Goal: Information Seeking & Learning: Learn about a topic

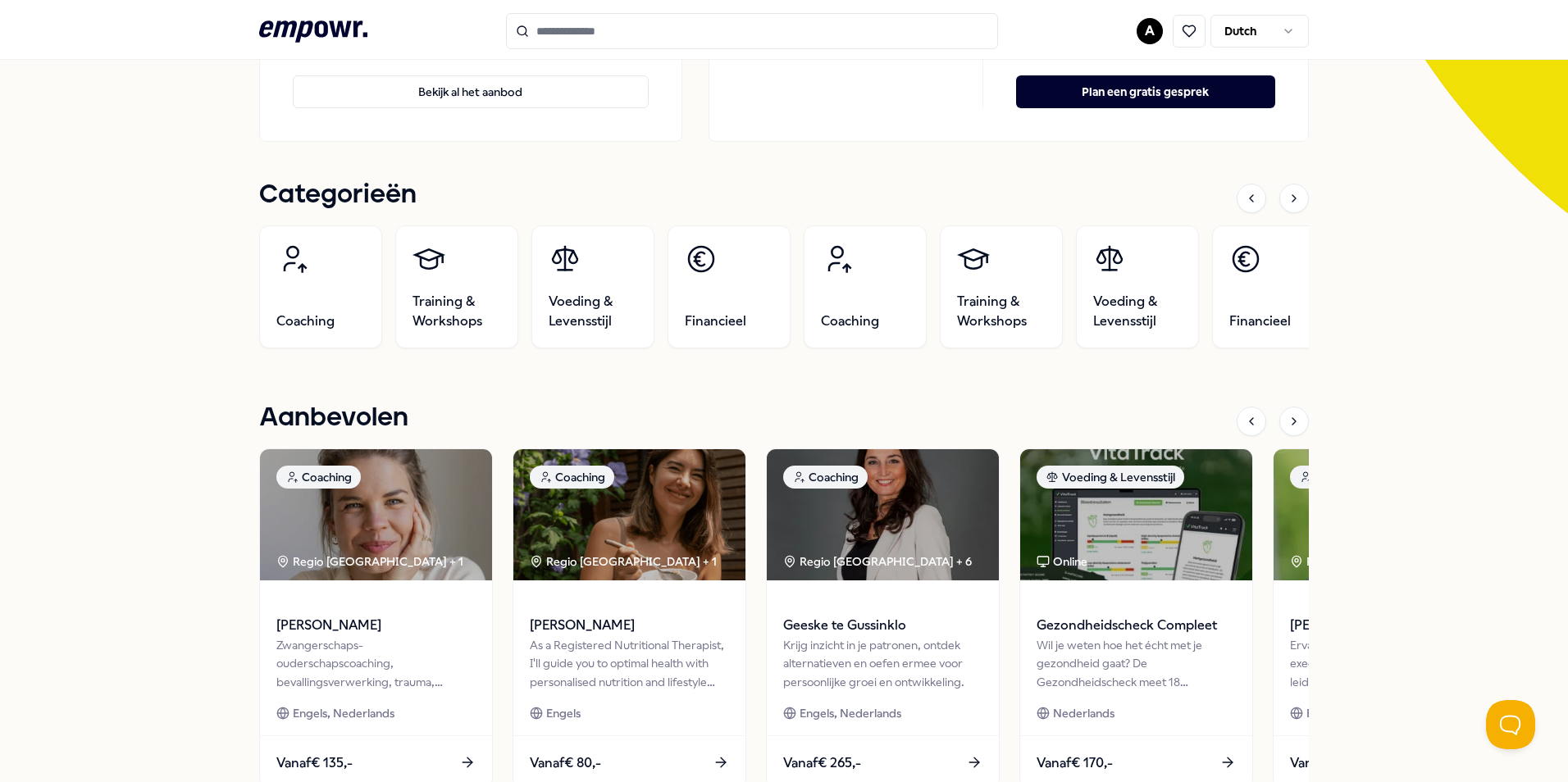
scroll to position [328, 0]
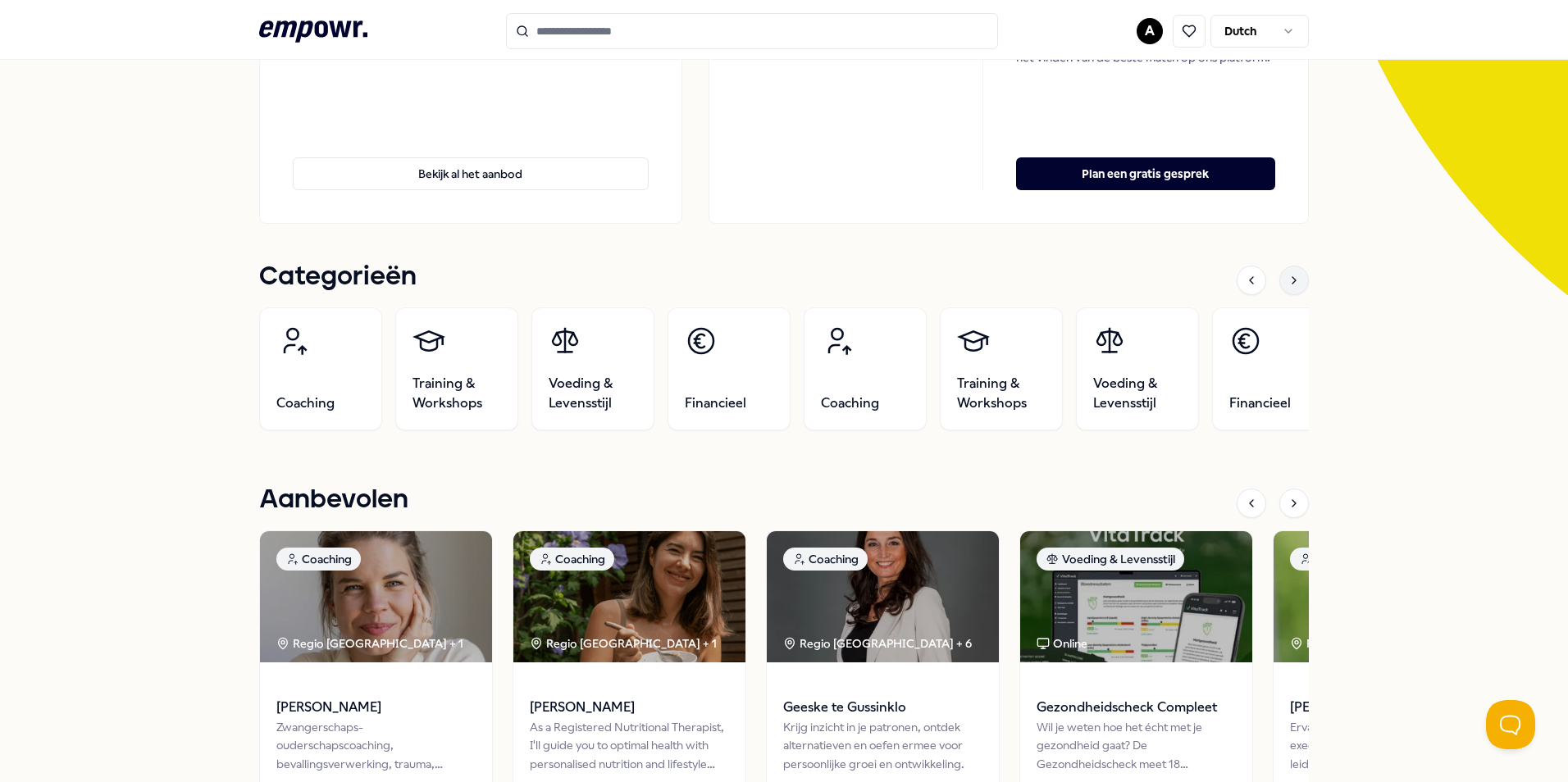
click at [1290, 278] on icon at bounding box center [1294, 280] width 13 height 13
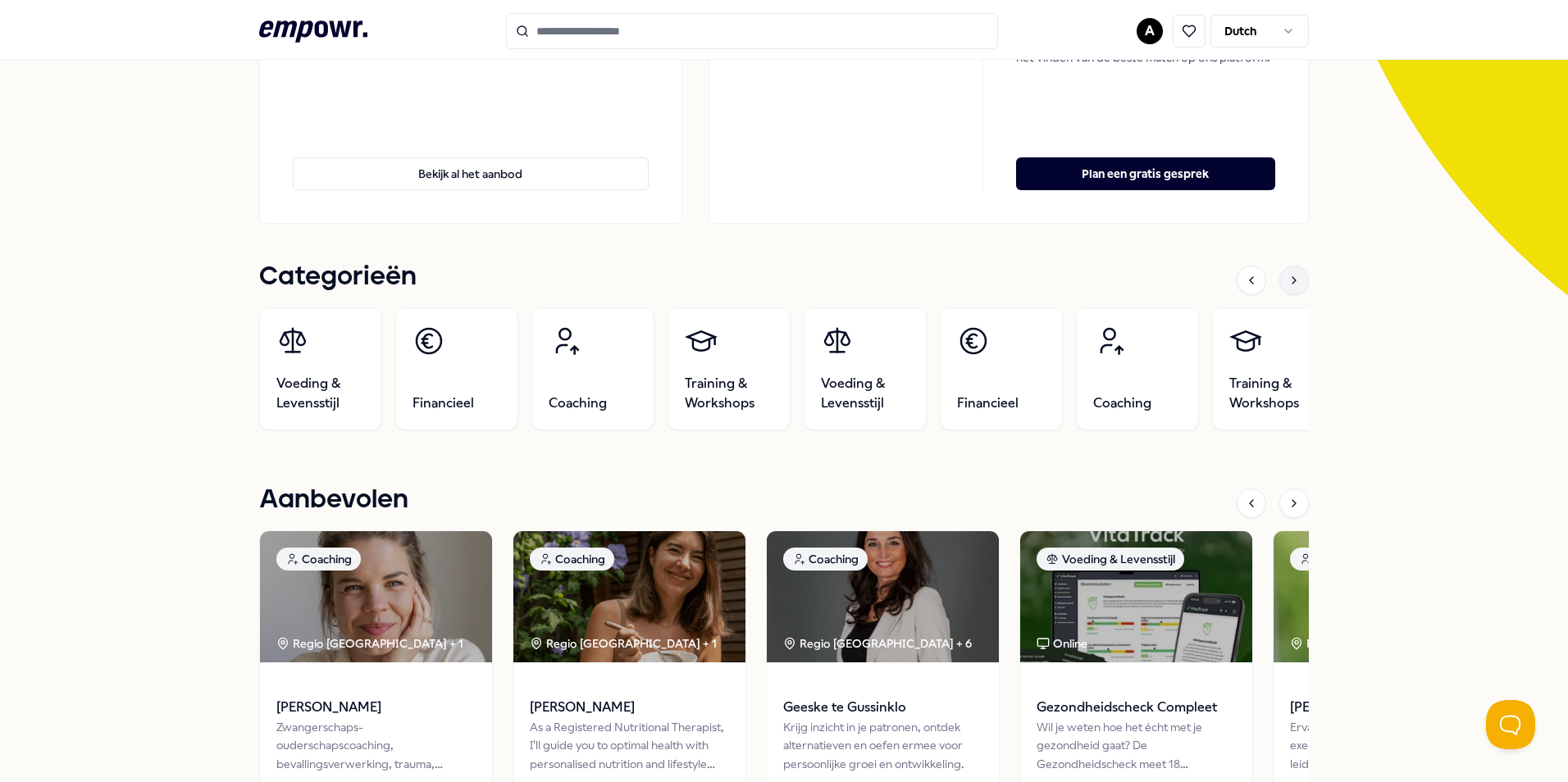
click at [1290, 278] on icon at bounding box center [1294, 280] width 13 height 13
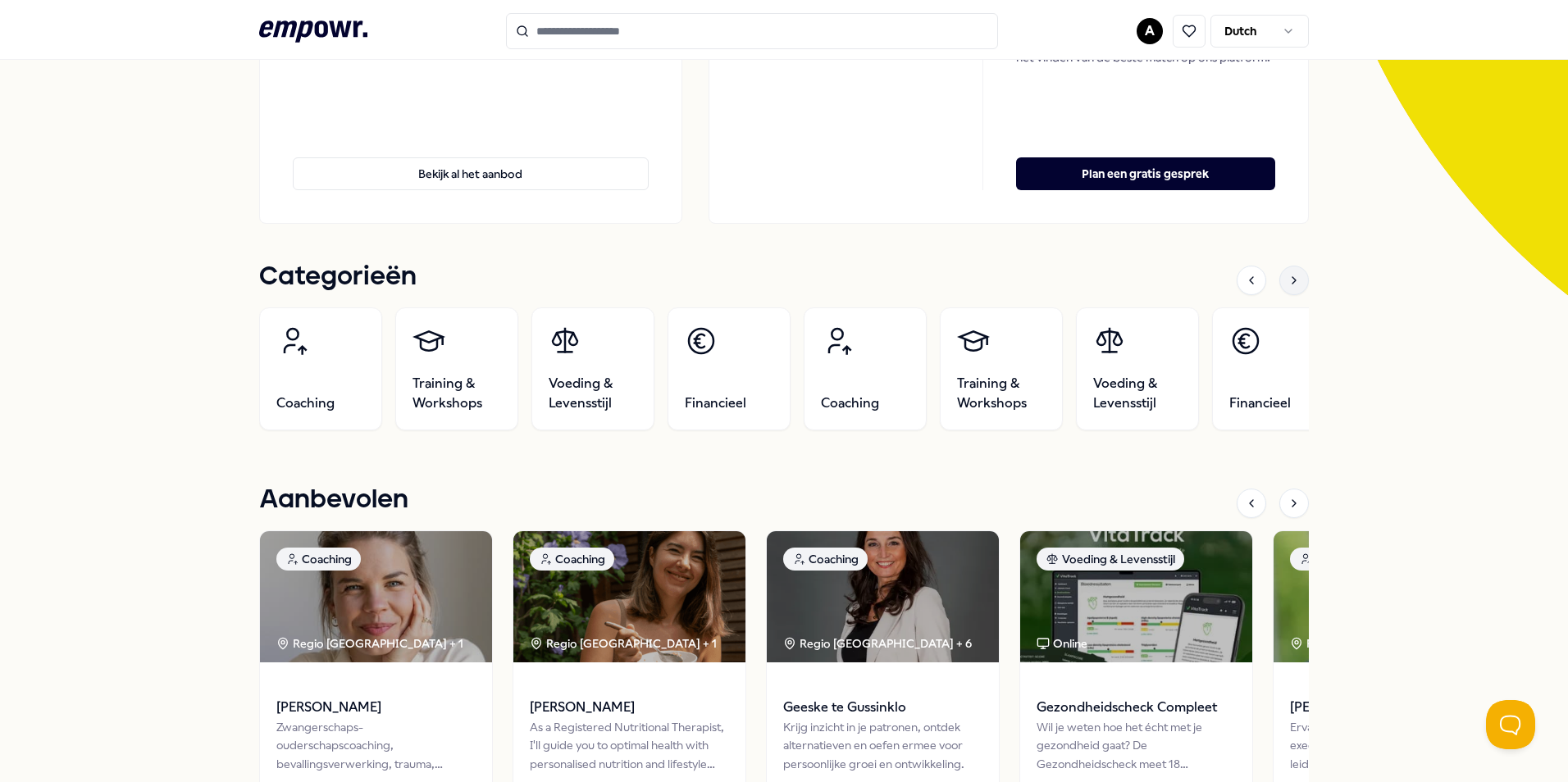
click at [1290, 278] on icon at bounding box center [1294, 280] width 13 height 13
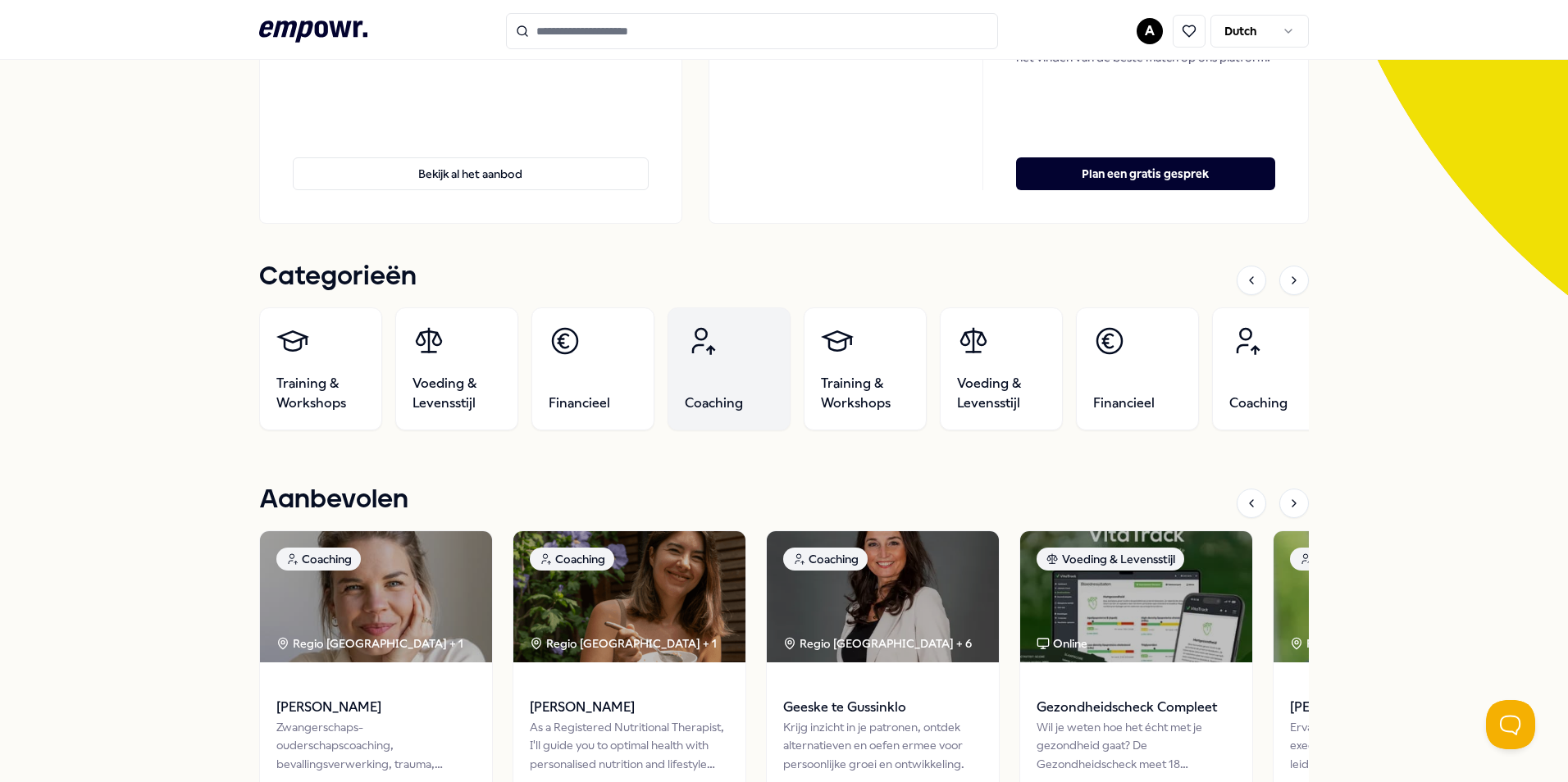
click at [729, 348] on link "Coaching" at bounding box center [729, 369] width 123 height 123
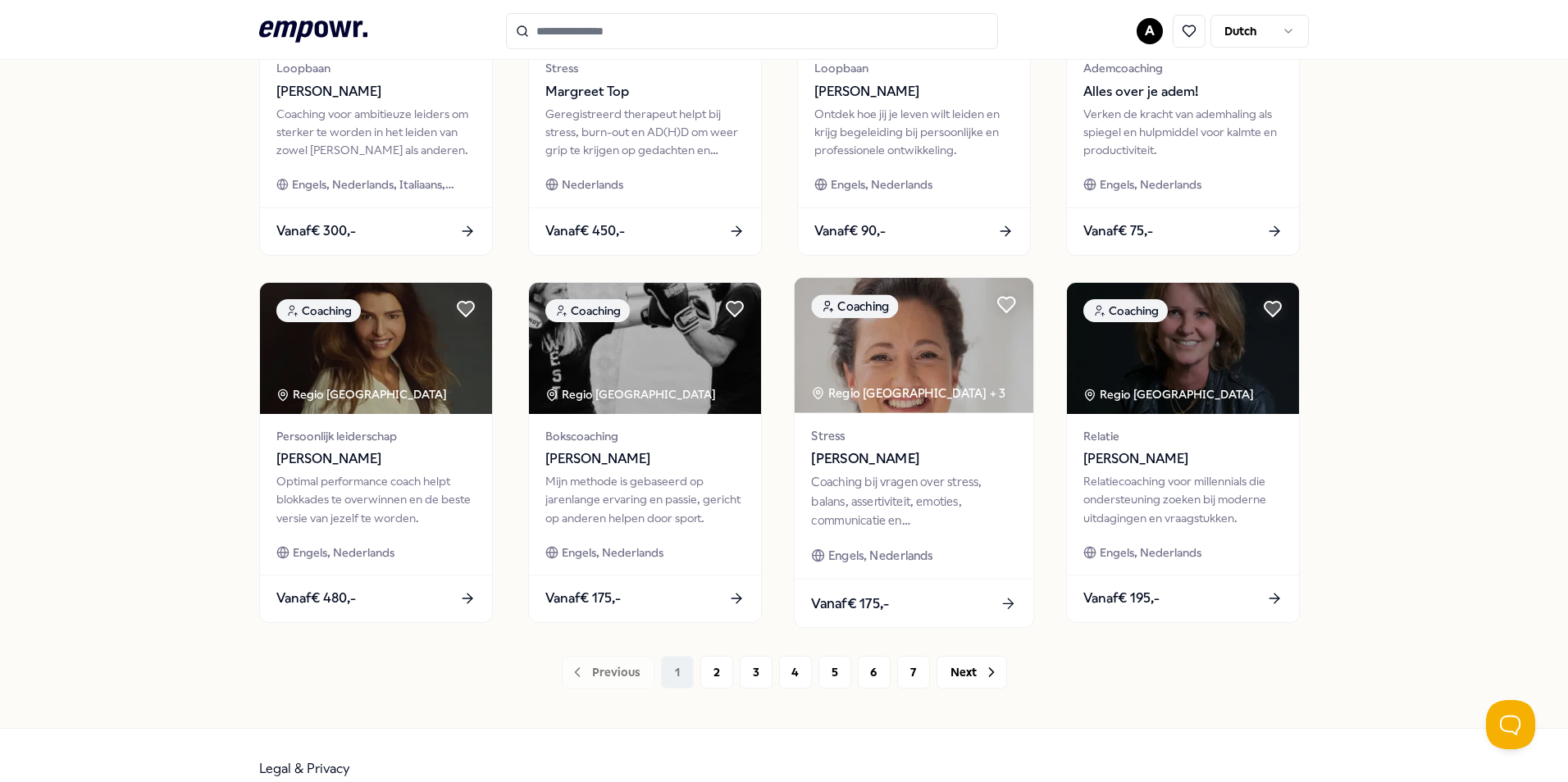
scroll to position [685, 0]
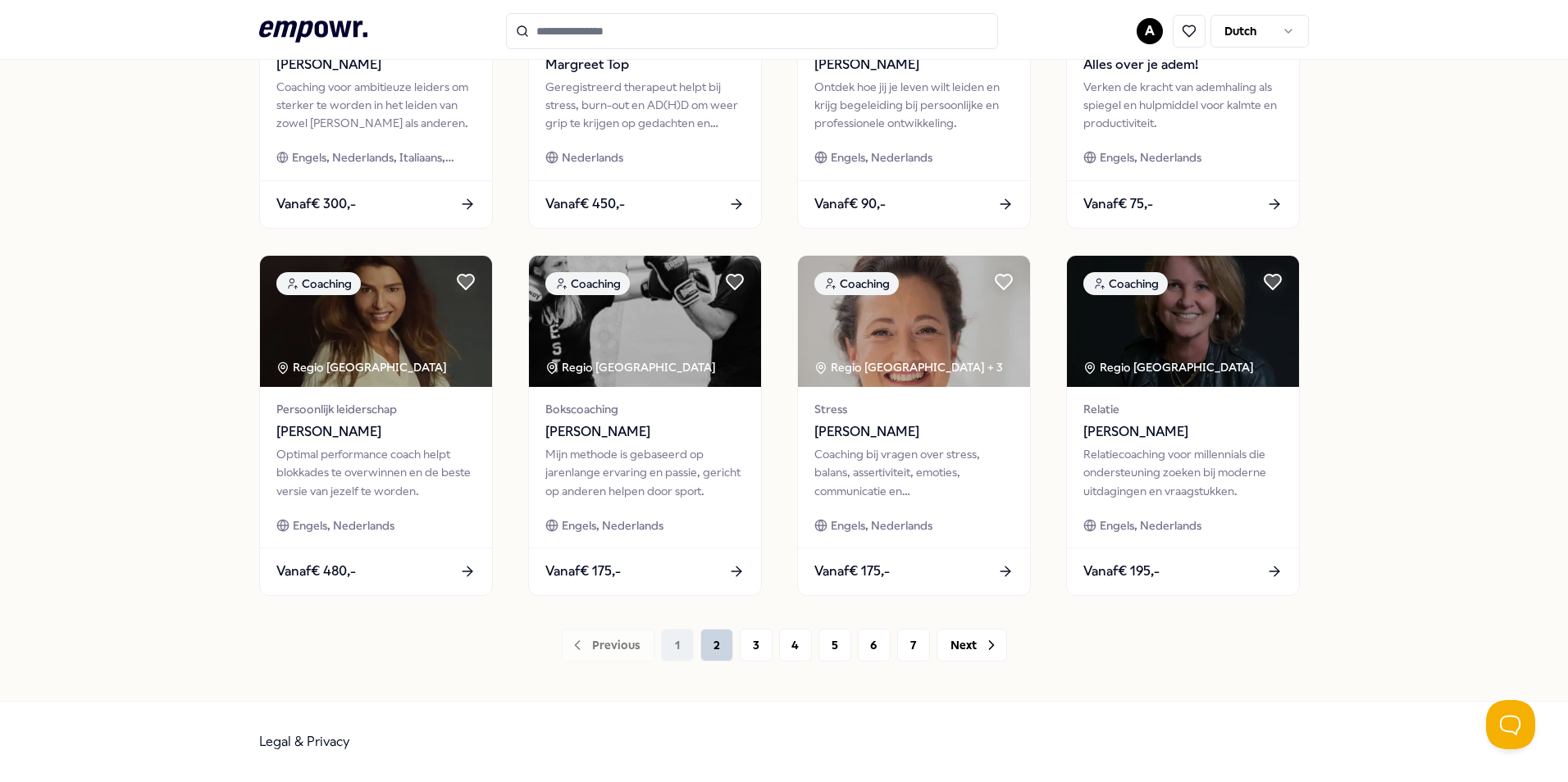
click at [706, 650] on button "2" at bounding box center [717, 644] width 32 height 32
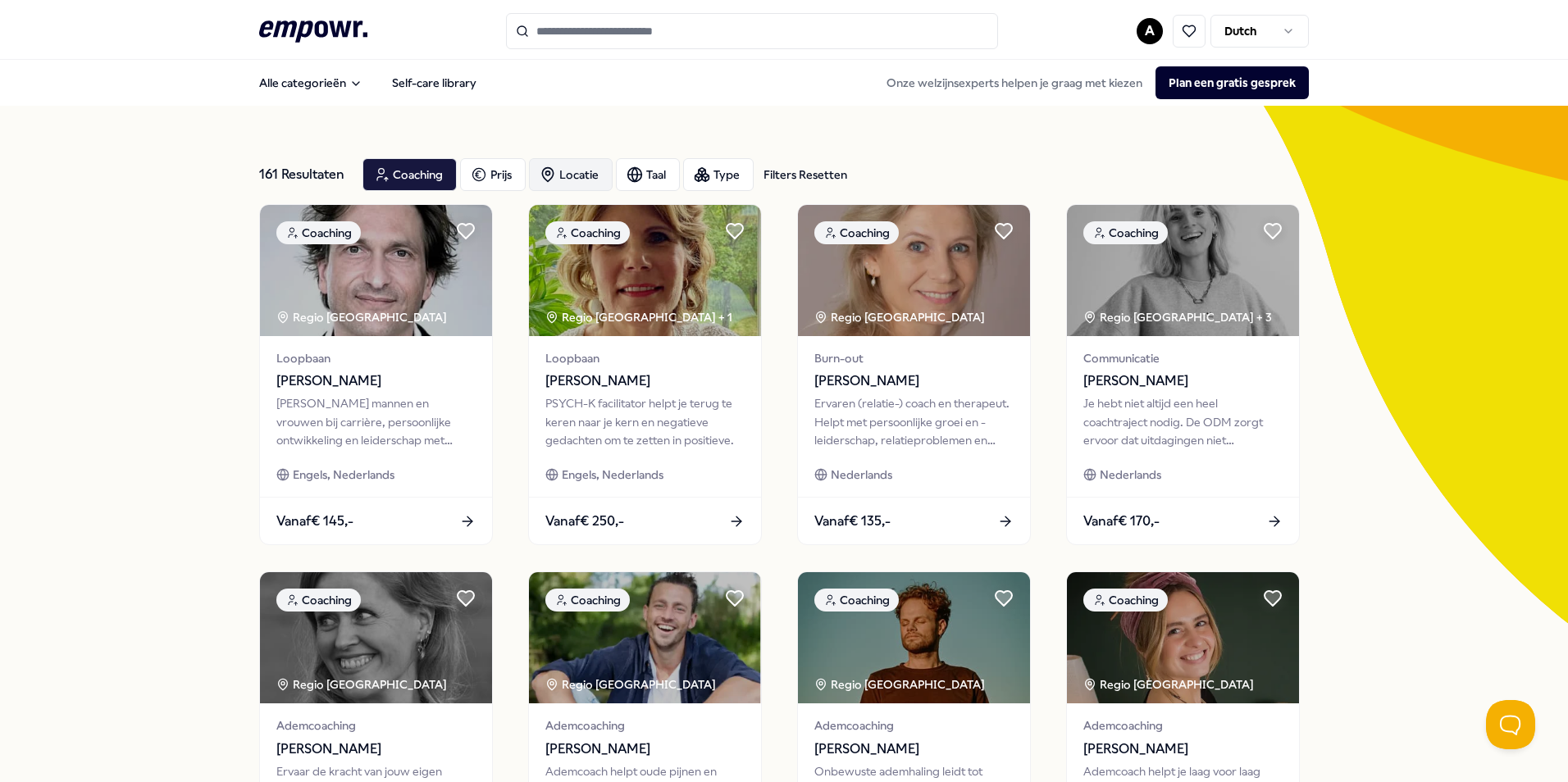
click at [564, 168] on div "Locatie" at bounding box center [570, 174] width 83 height 32
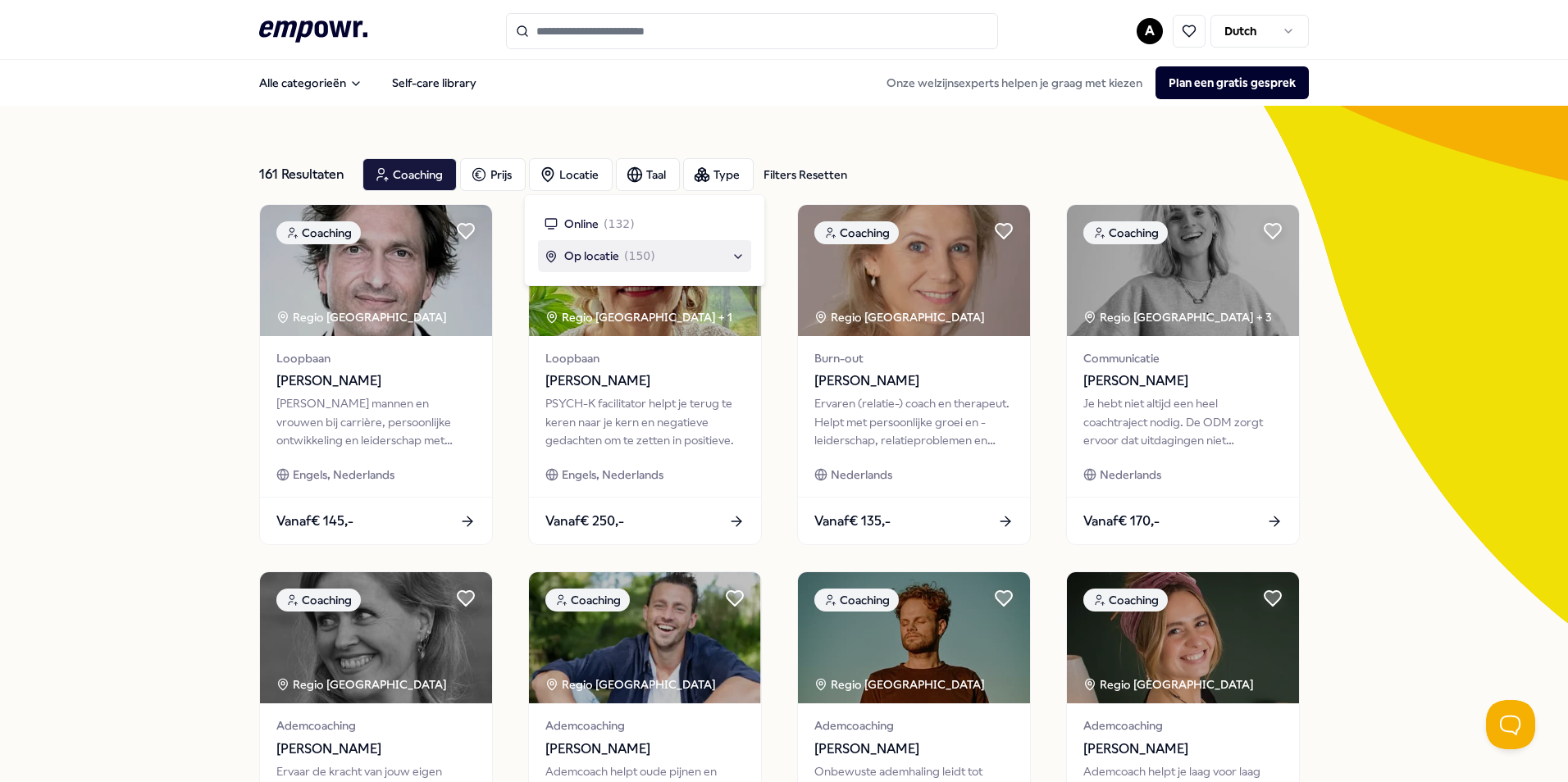
click at [644, 251] on span "( 150 )" at bounding box center [640, 256] width 31 height 18
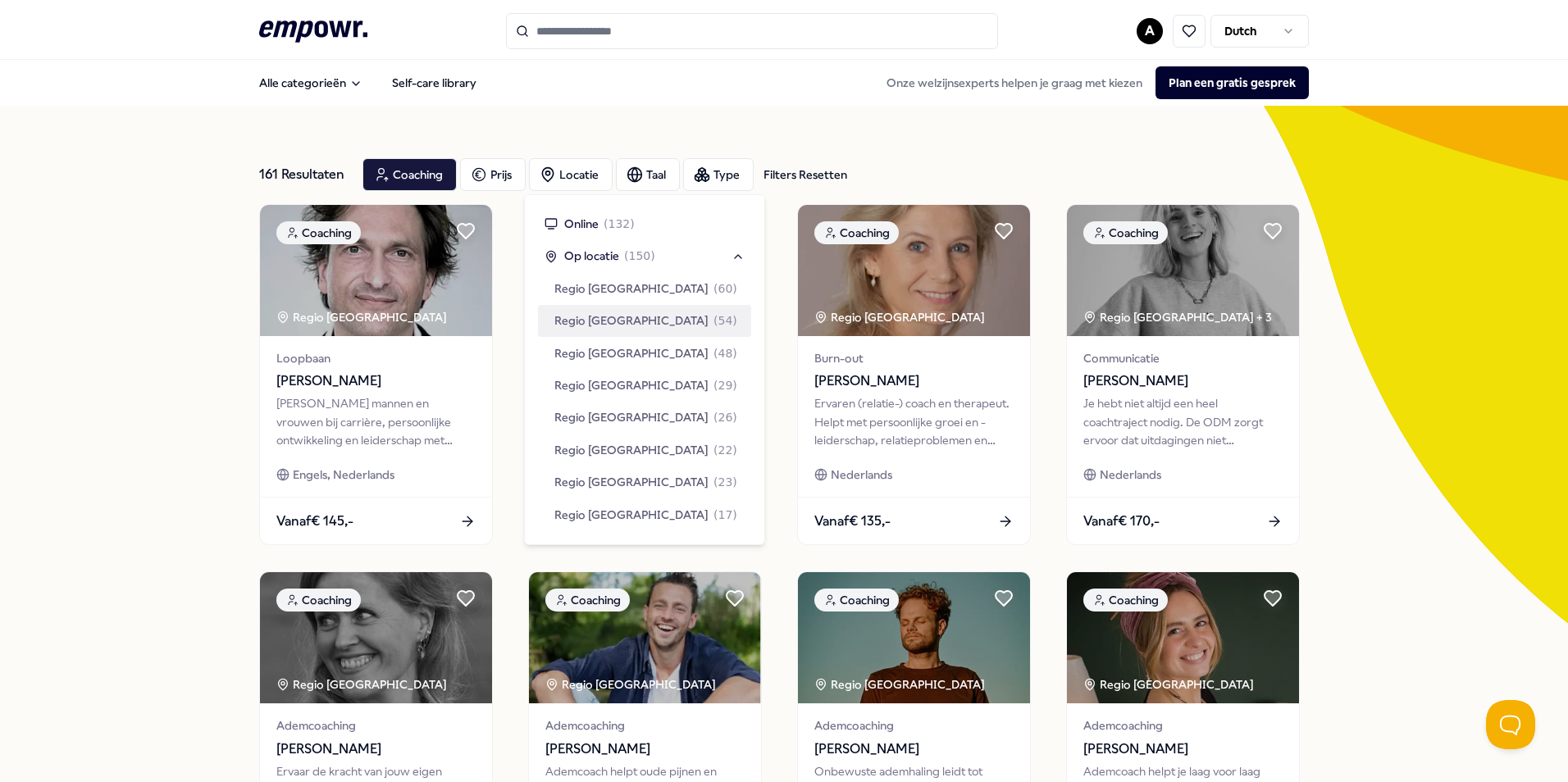
click at [666, 322] on div "Regio [GEOGRAPHIC_DATA] ( 54 )" at bounding box center [644, 321] width 214 height 31
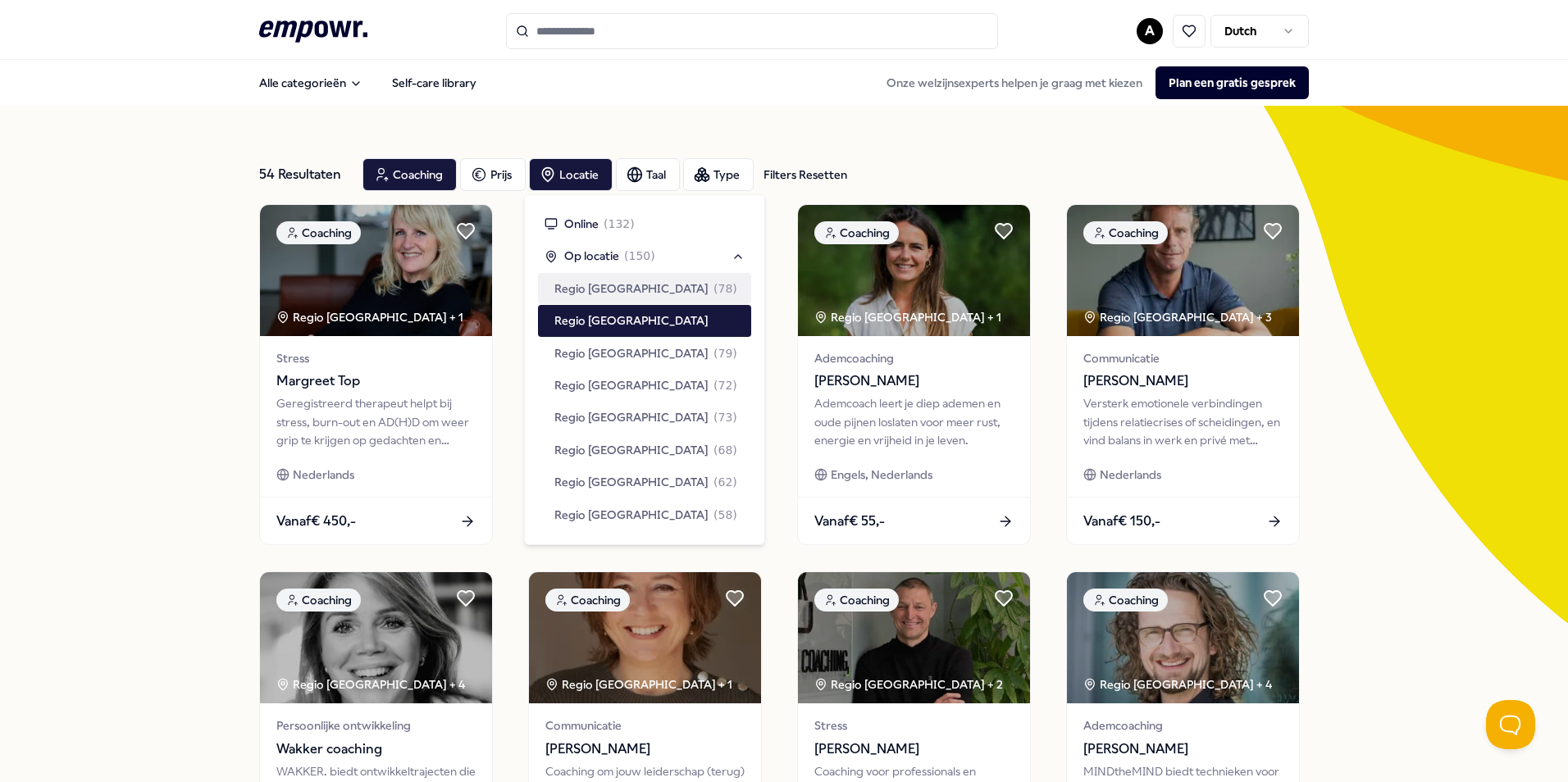
click at [588, 296] on span "Regio [GEOGRAPHIC_DATA]" at bounding box center [631, 289] width 154 height 18
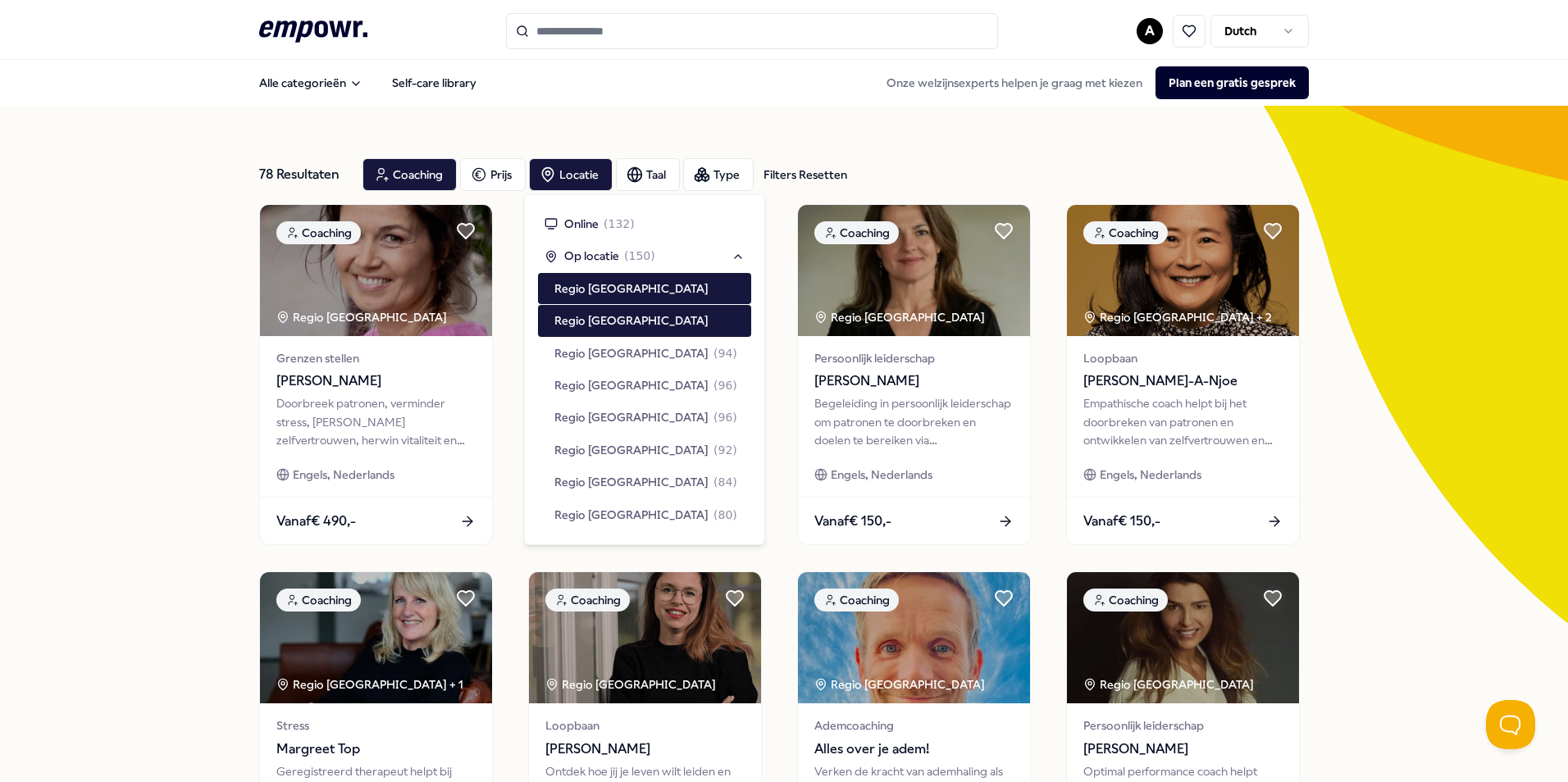
click at [116, 317] on div "78 Resultaten Filters Resetten Coaching Prijs Locatie Taal Type Filters Resette…" at bounding box center [784, 745] width 1568 height 1280
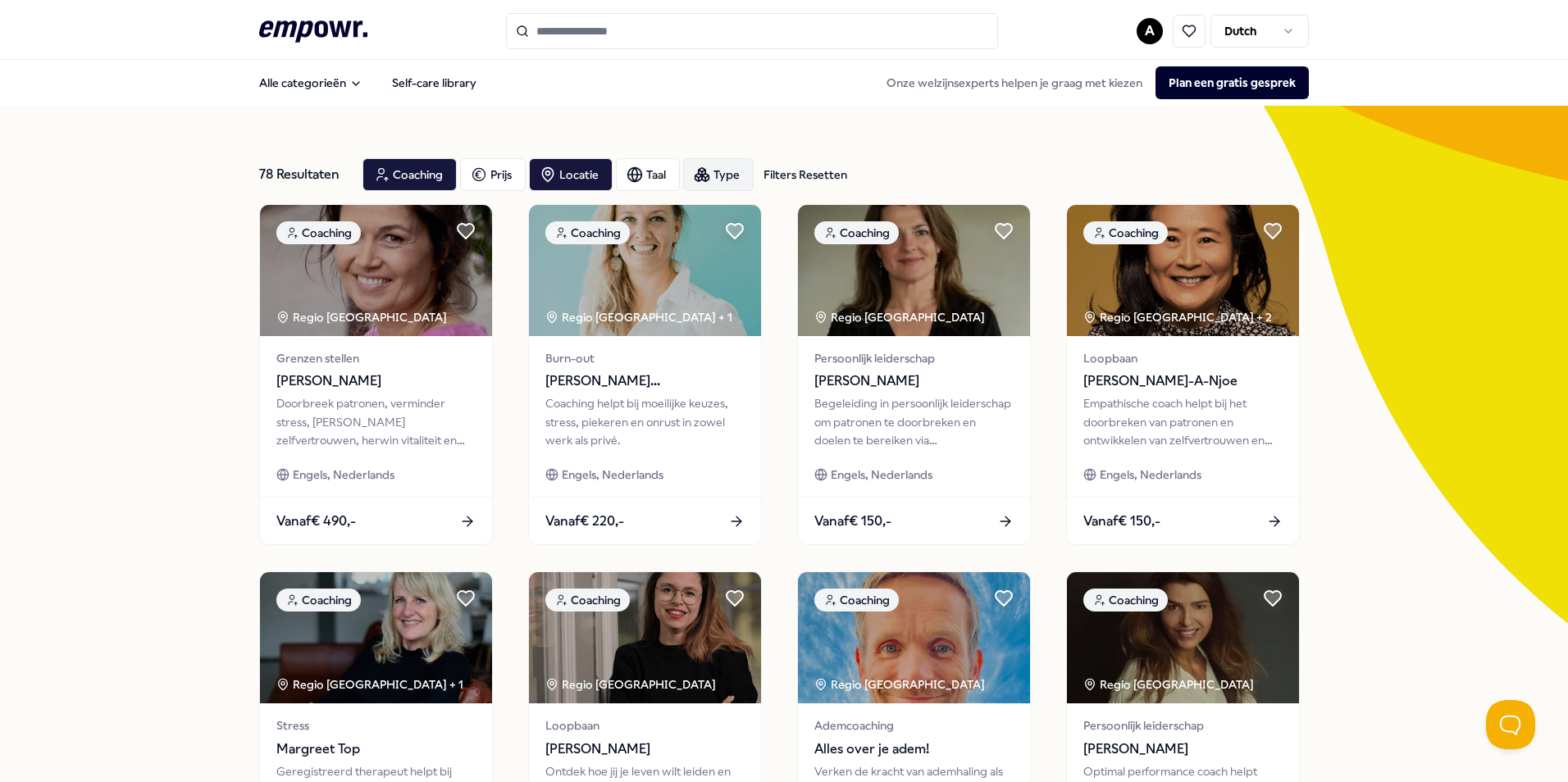
click at [704, 184] on div "Type" at bounding box center [718, 174] width 70 height 32
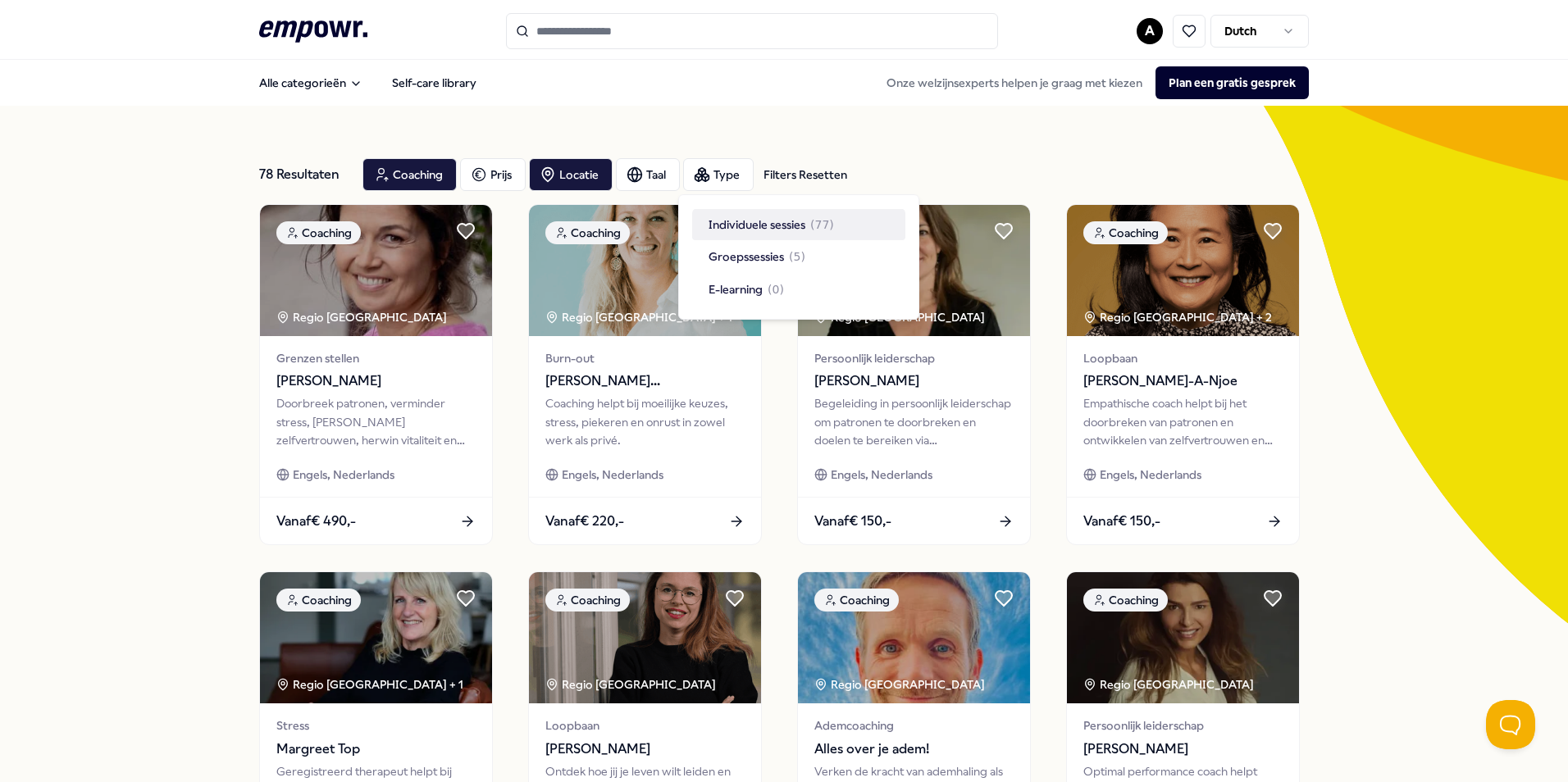
click at [757, 230] on span "Individuele sessies" at bounding box center [757, 225] width 97 height 18
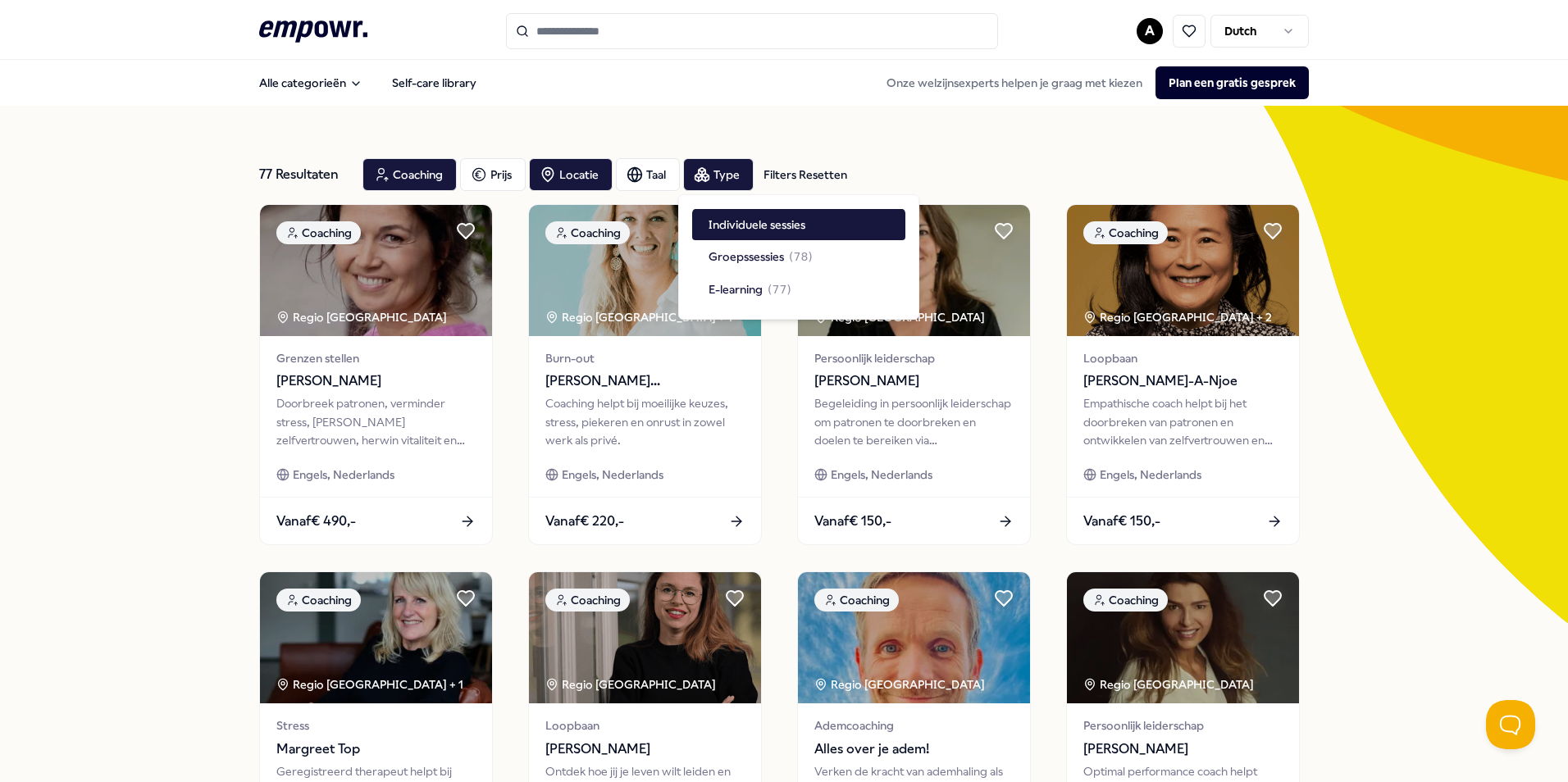
click at [183, 217] on div "77 Resultaten Filters Resetten Coaching Prijs Locatie Taal Type Filters Resette…" at bounding box center [784, 745] width 1568 height 1280
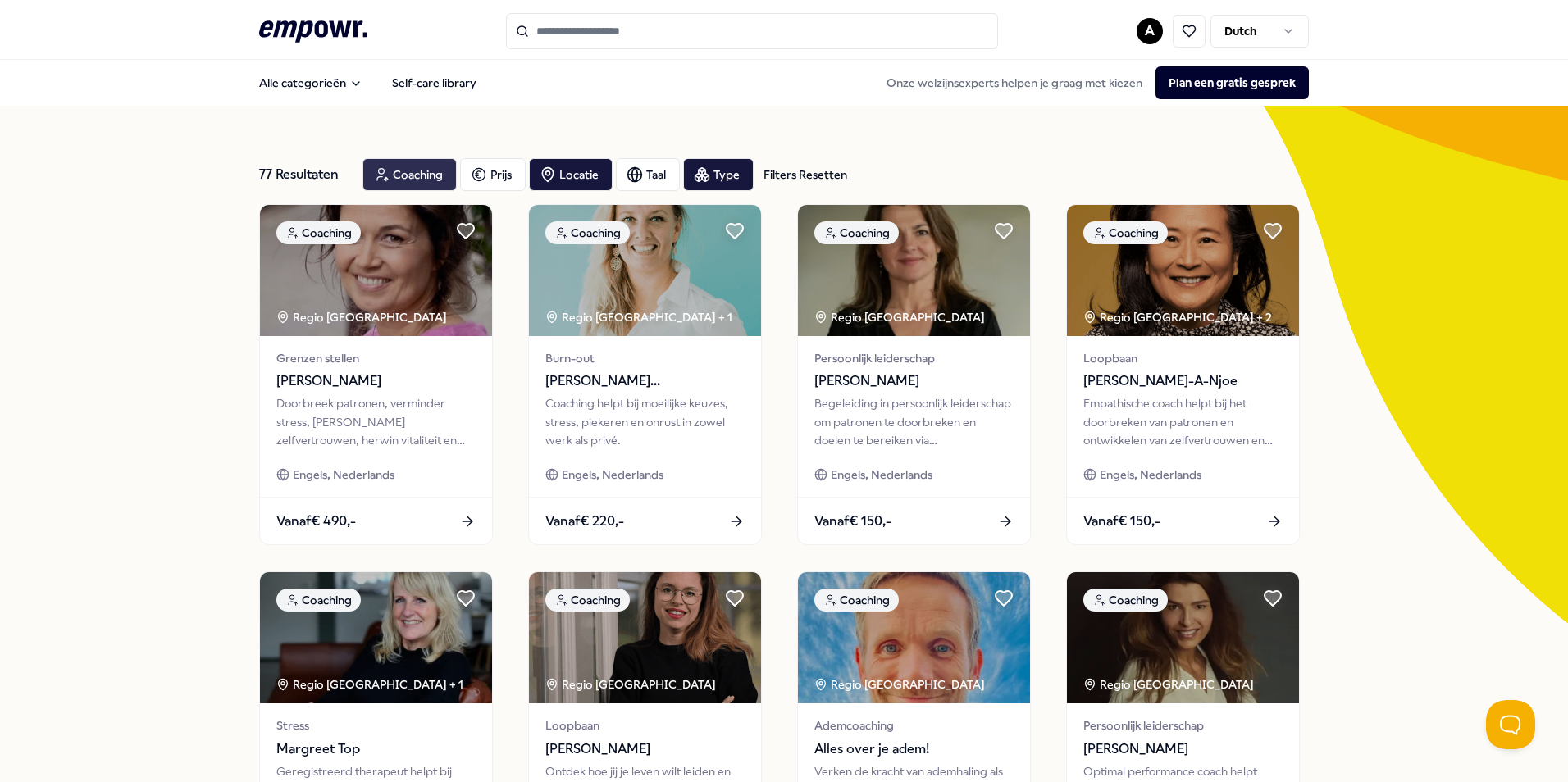
click at [404, 176] on div "Coaching" at bounding box center [410, 174] width 94 height 32
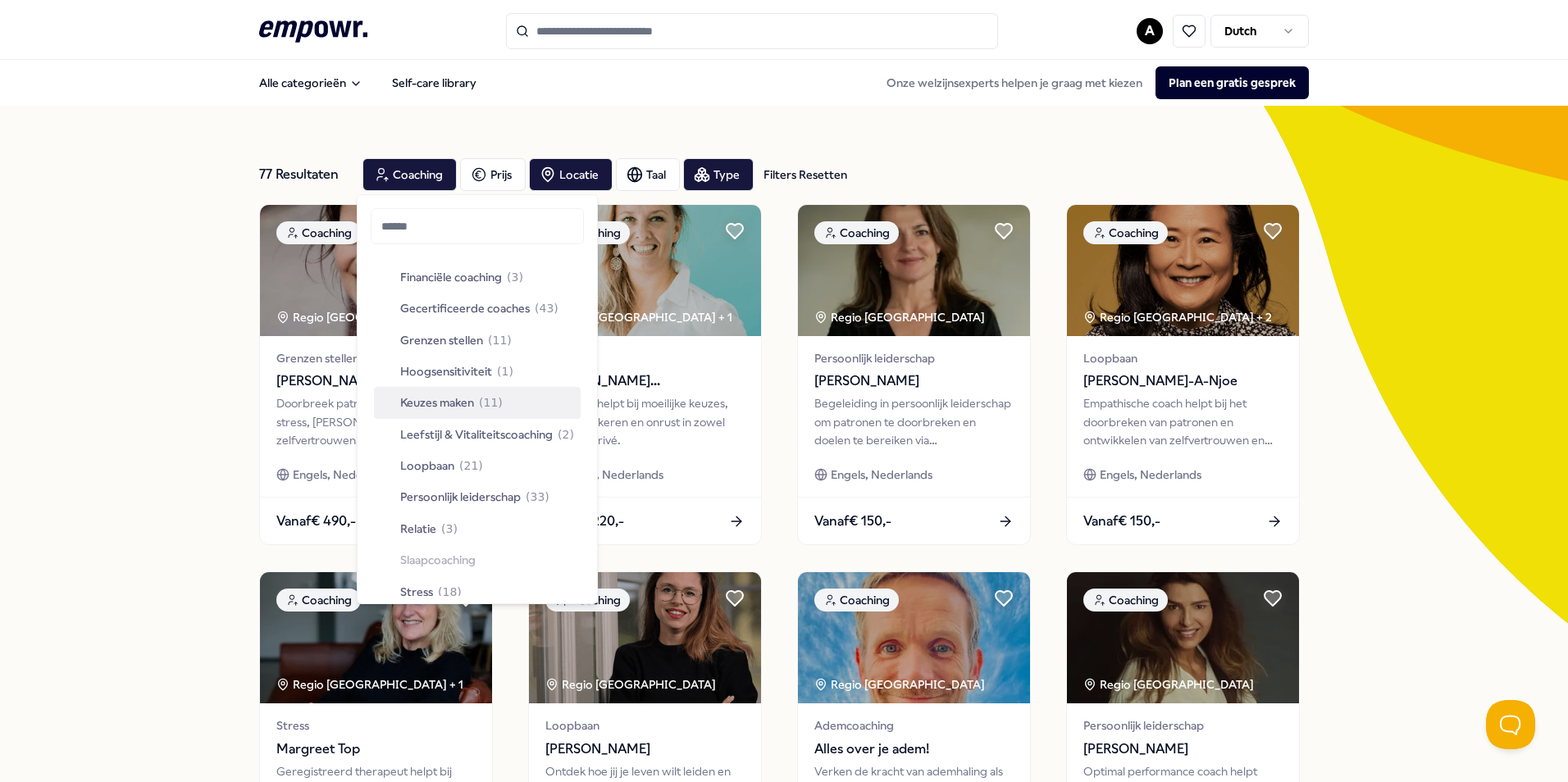
scroll to position [246, 0]
click at [436, 443] on span "Loopbaan" at bounding box center [427, 436] width 55 height 18
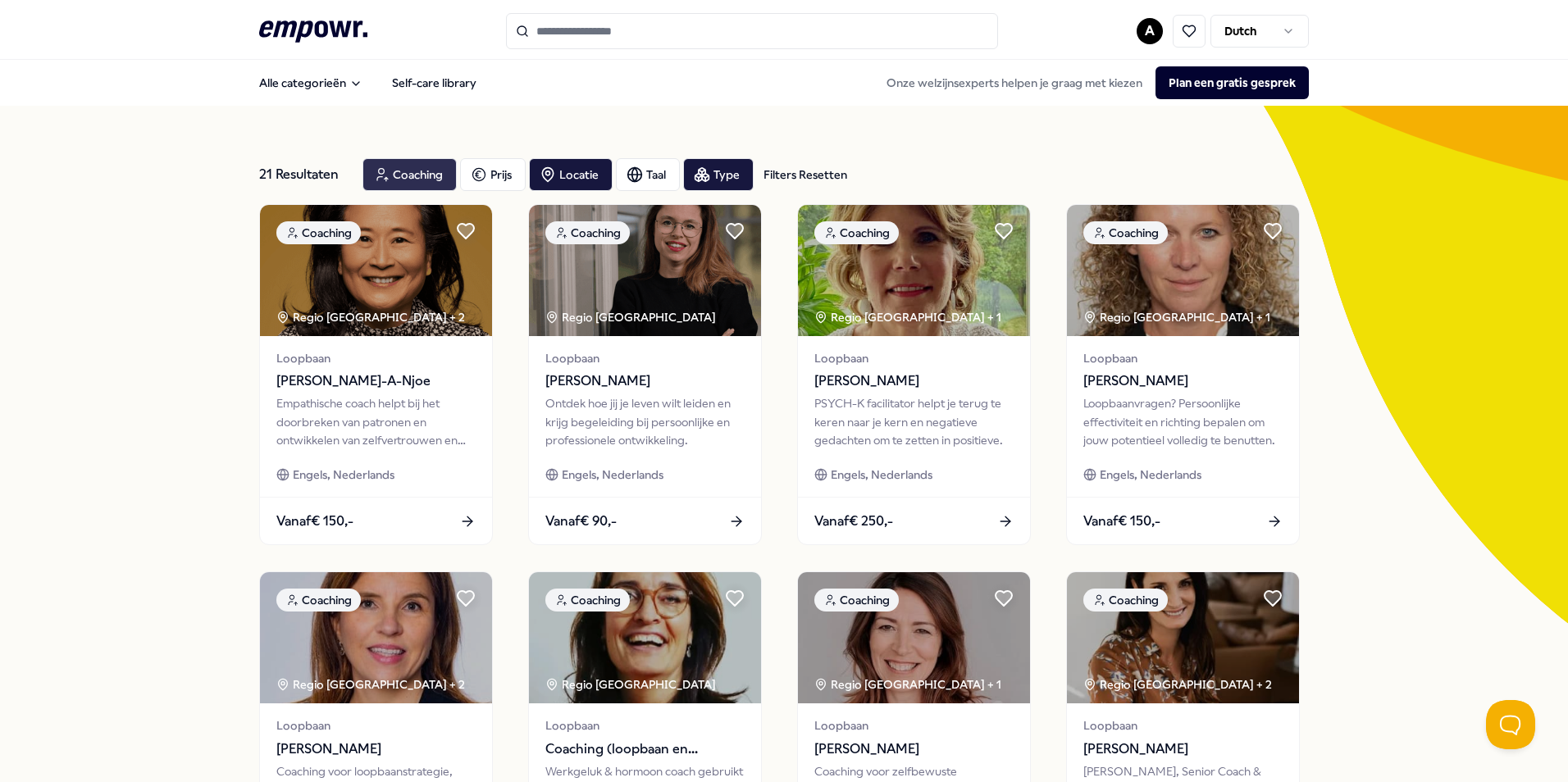
click at [397, 178] on div "Coaching" at bounding box center [410, 174] width 94 height 32
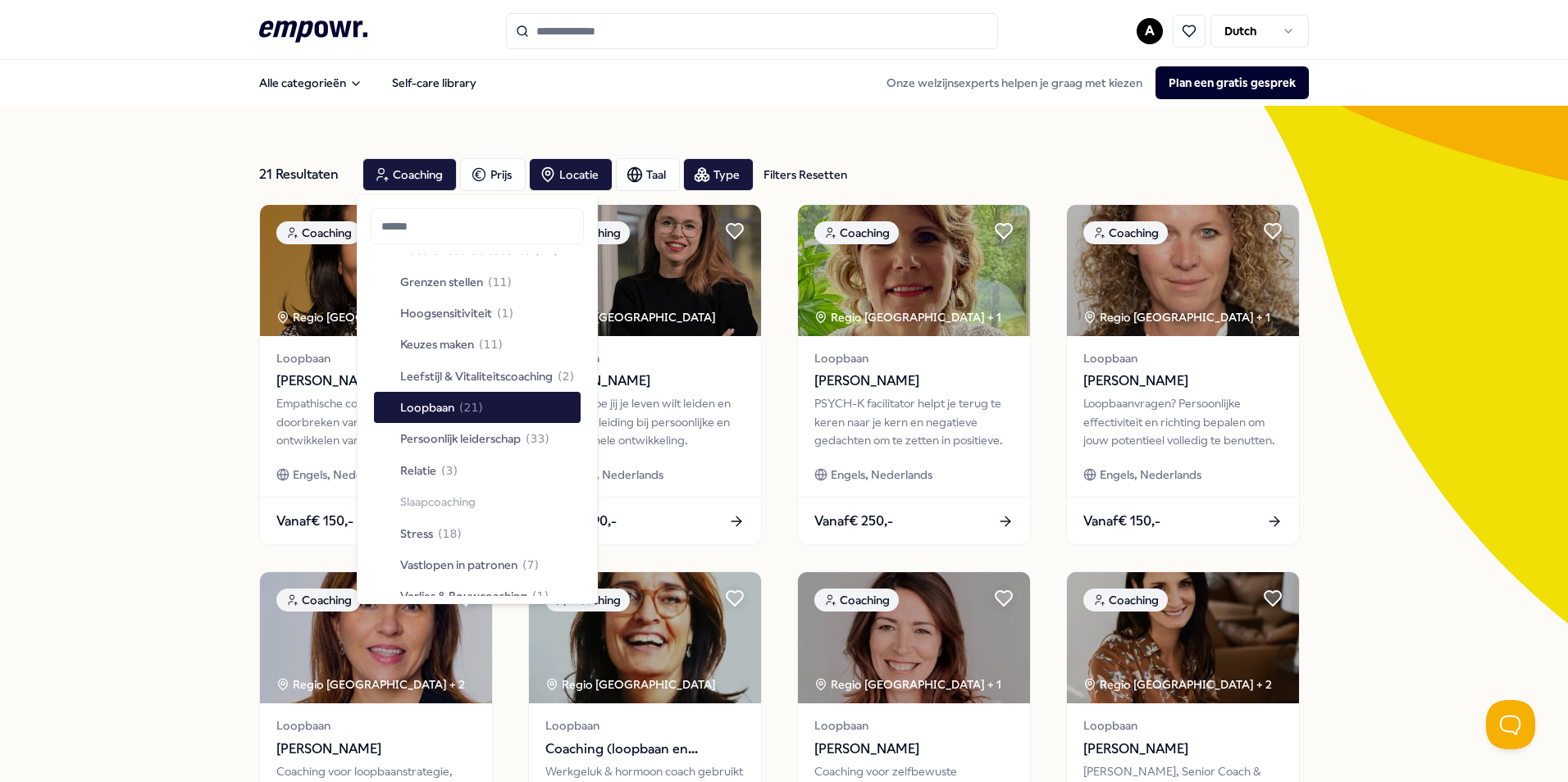
scroll to position [246, 0]
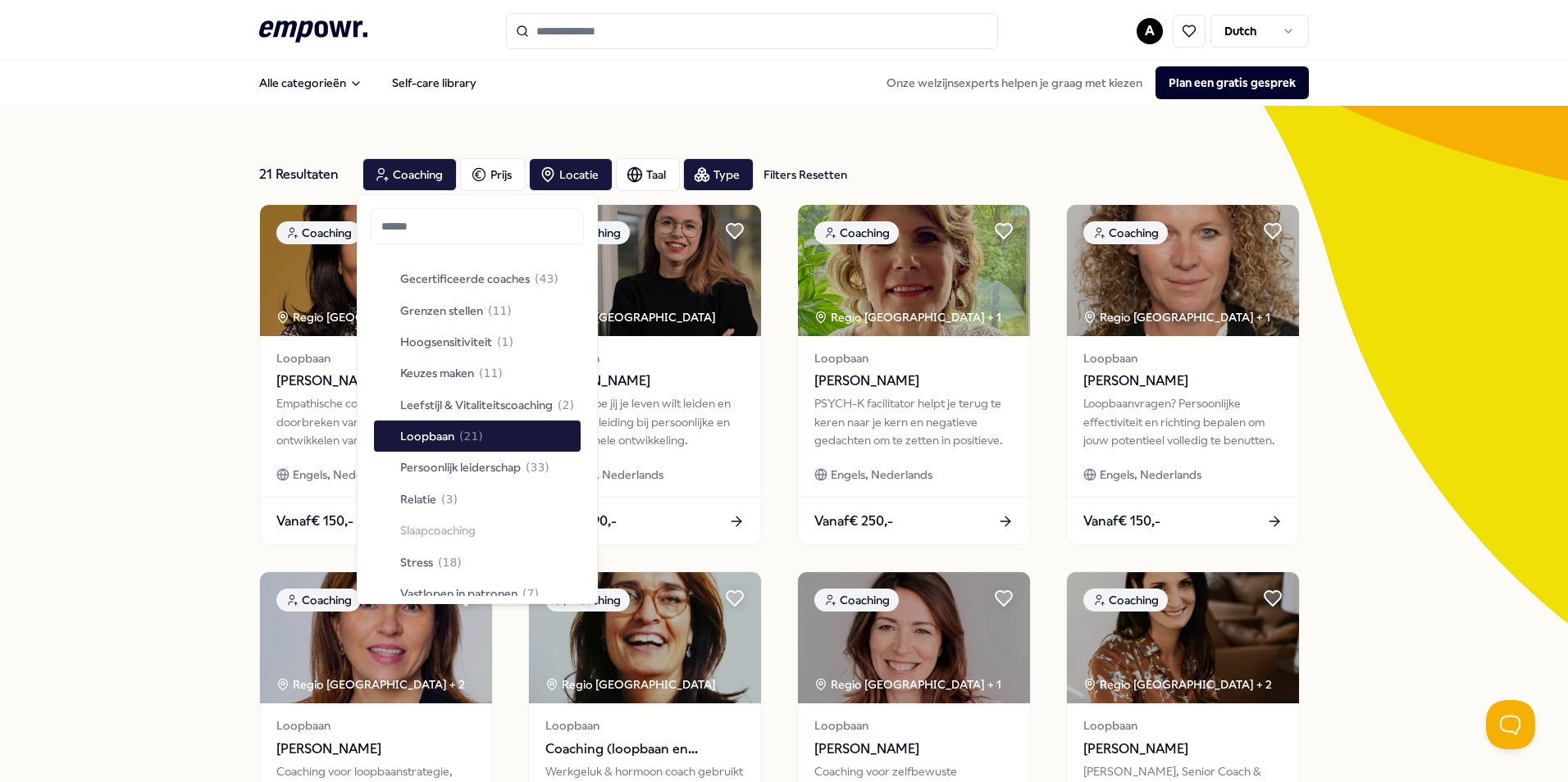
click at [487, 464] on span "Persoonlijk leiderschap" at bounding box center [460, 468] width 120 height 18
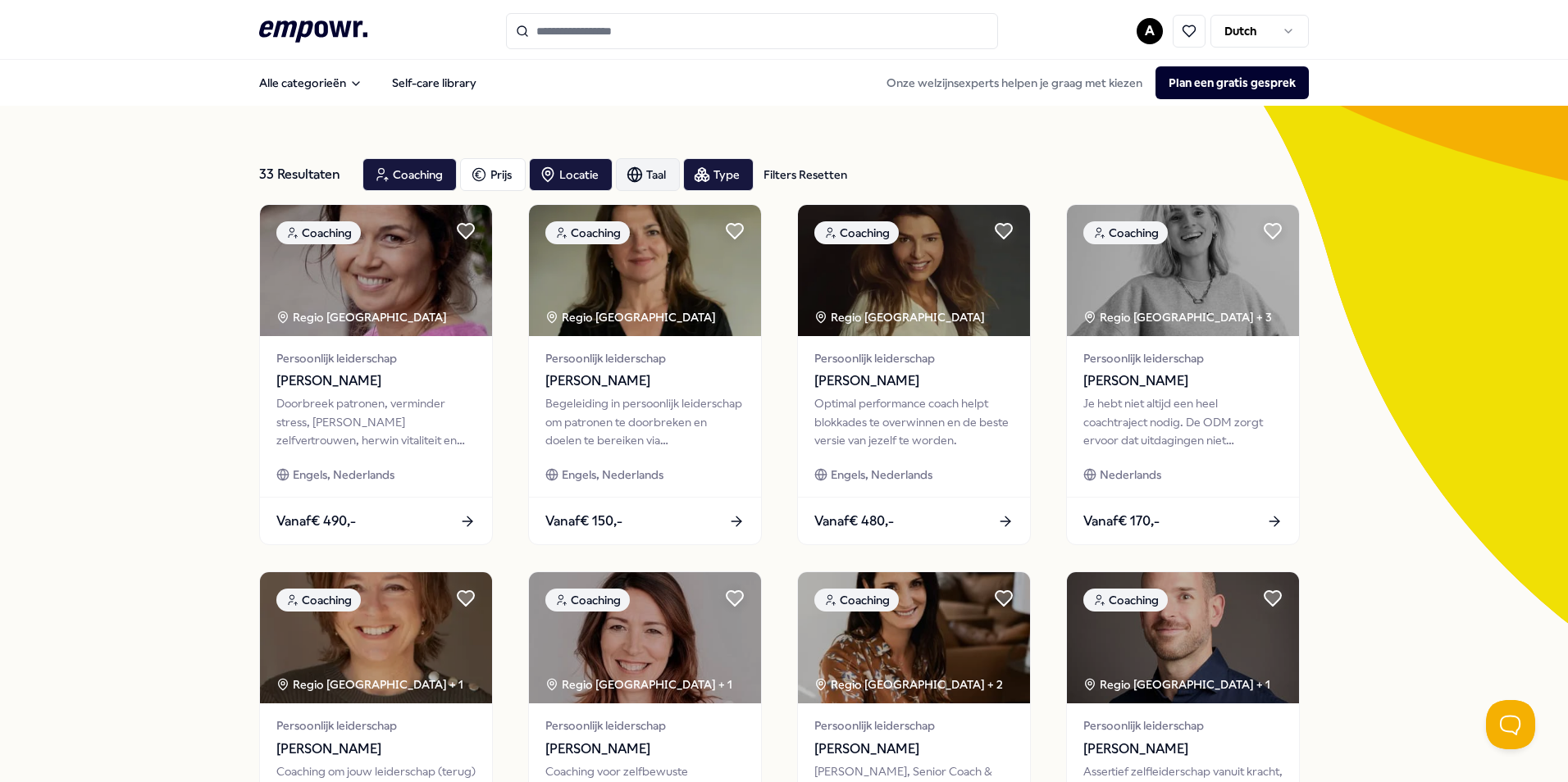
click at [643, 173] on div "Taal" at bounding box center [647, 174] width 64 height 32
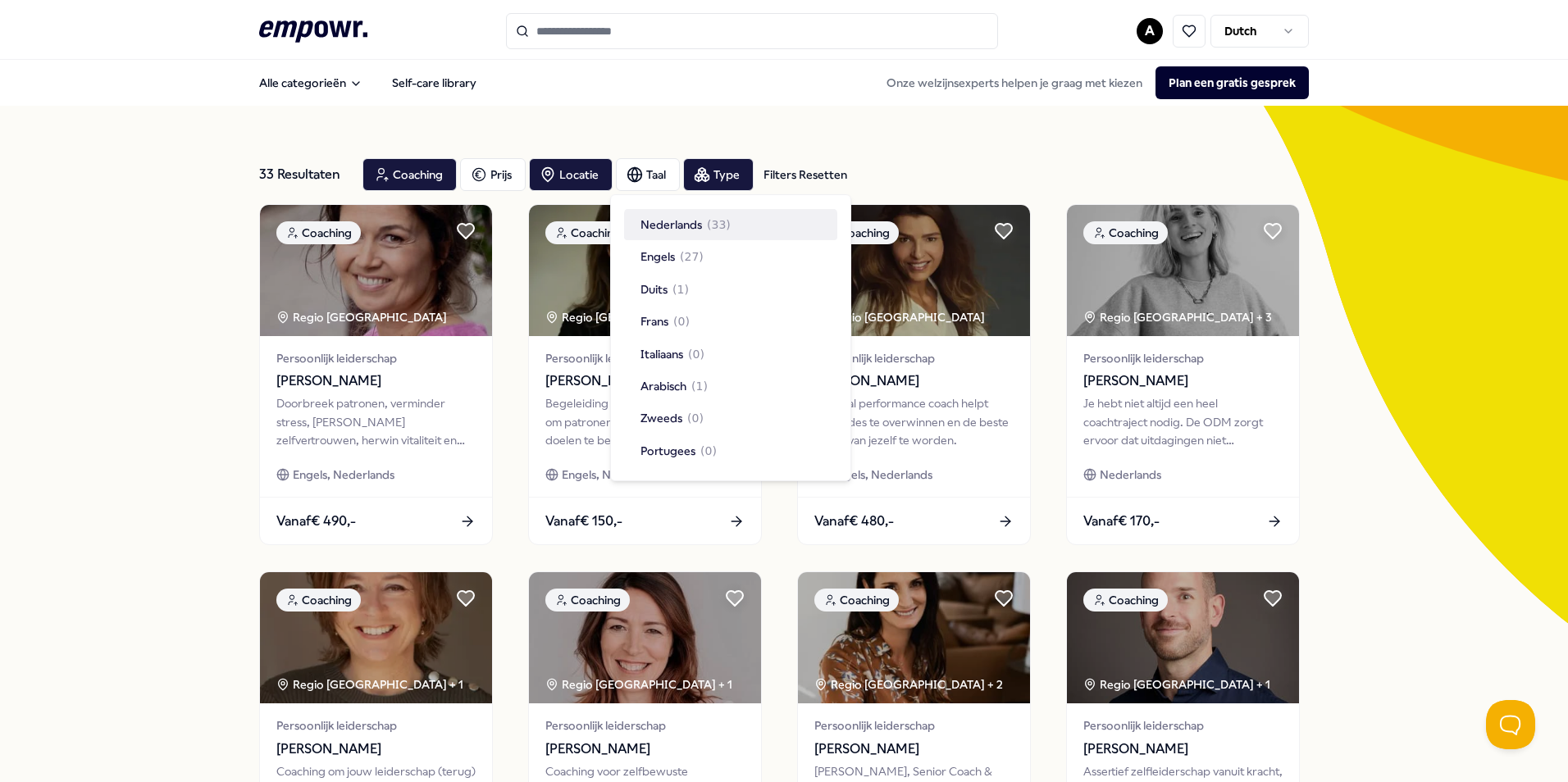
click at [665, 219] on span "Nederlands" at bounding box center [671, 225] width 62 height 18
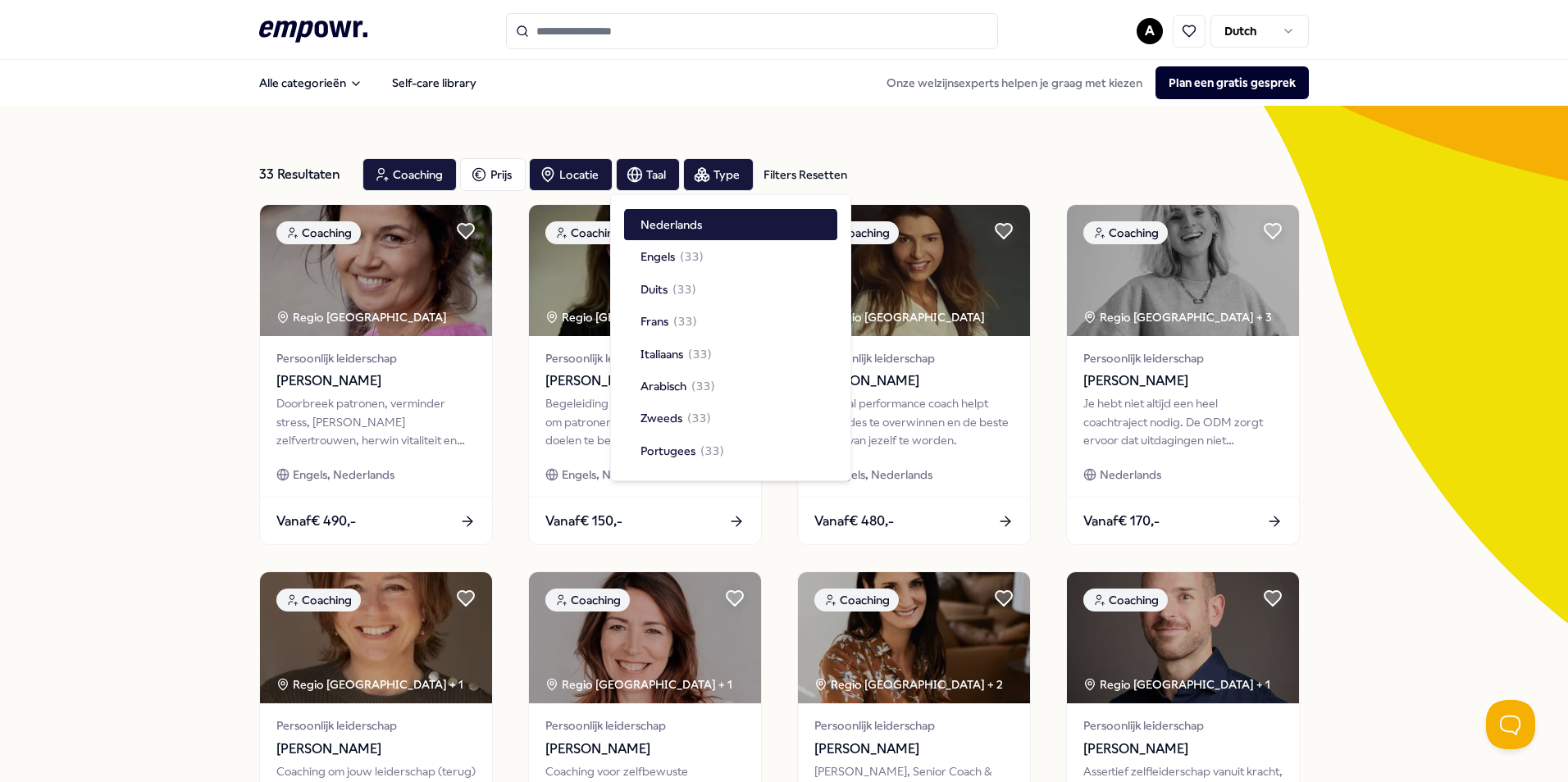
click at [169, 389] on div "33 Resultaten Filters Resetten Coaching [PERSON_NAME] Taal Type Filters Resette…" at bounding box center [784, 745] width 1568 height 1280
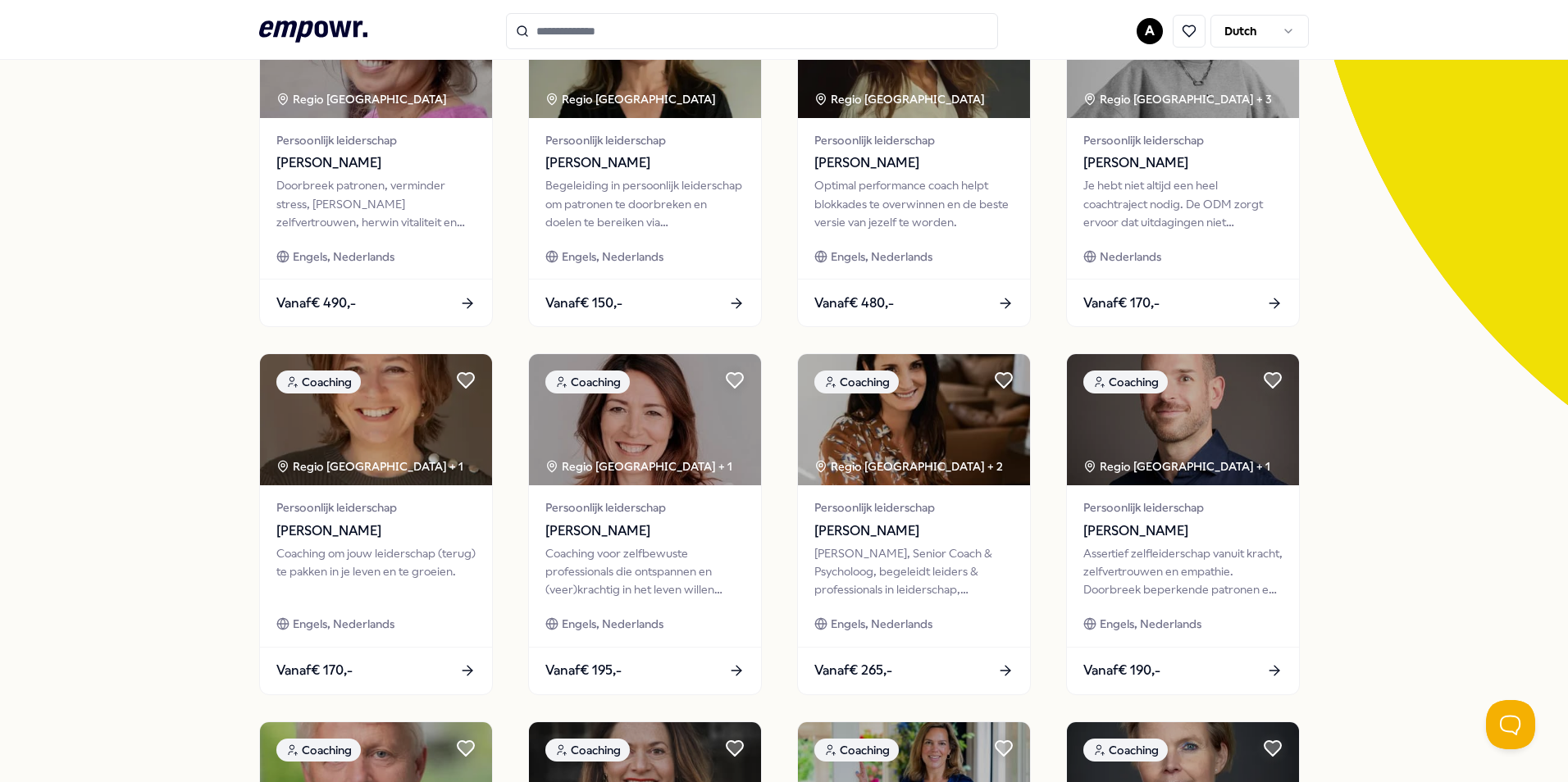
scroll to position [246, 0]
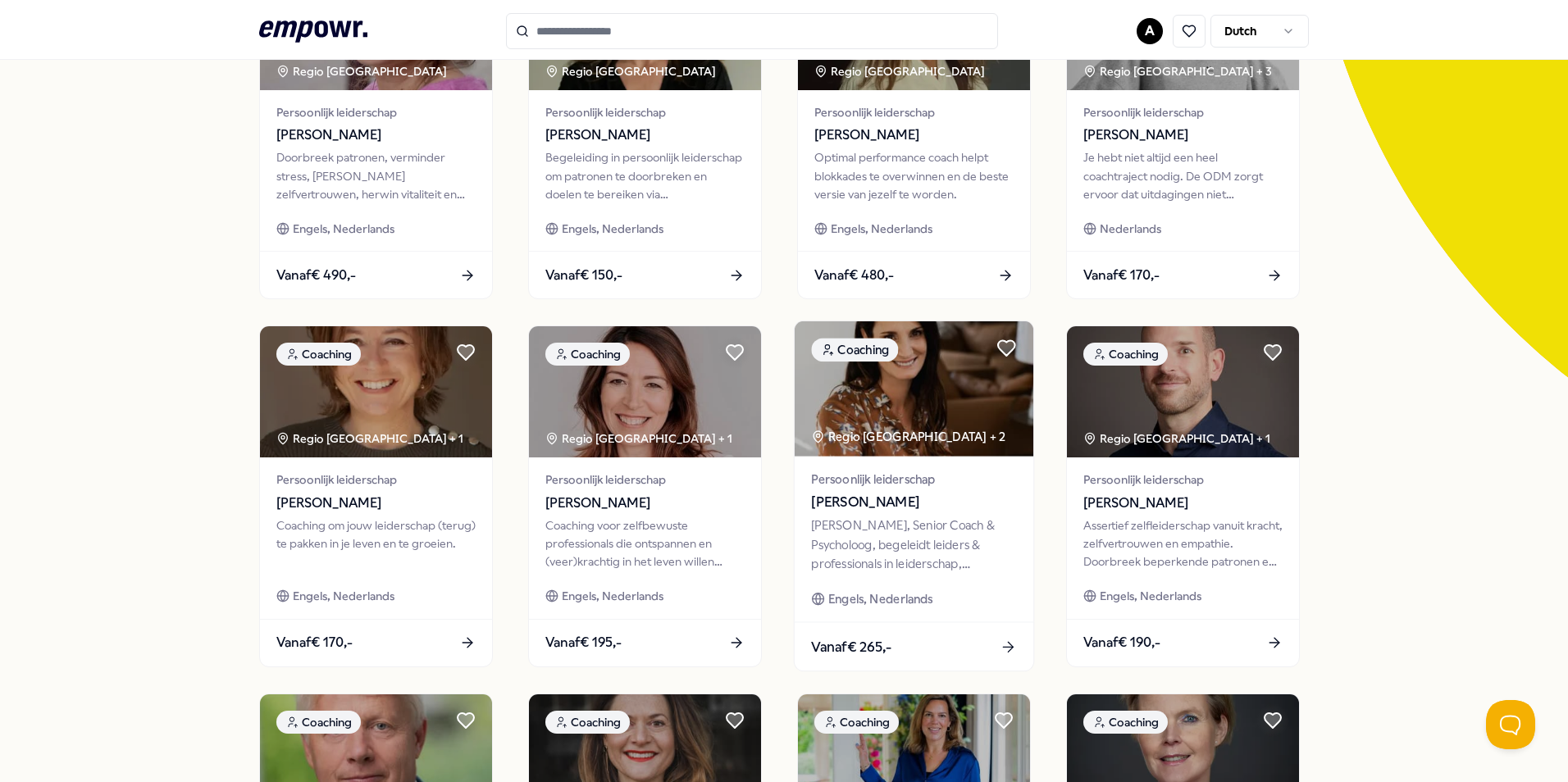
click at [895, 435] on div "Regio [GEOGRAPHIC_DATA] + 2" at bounding box center [908, 437] width 194 height 18
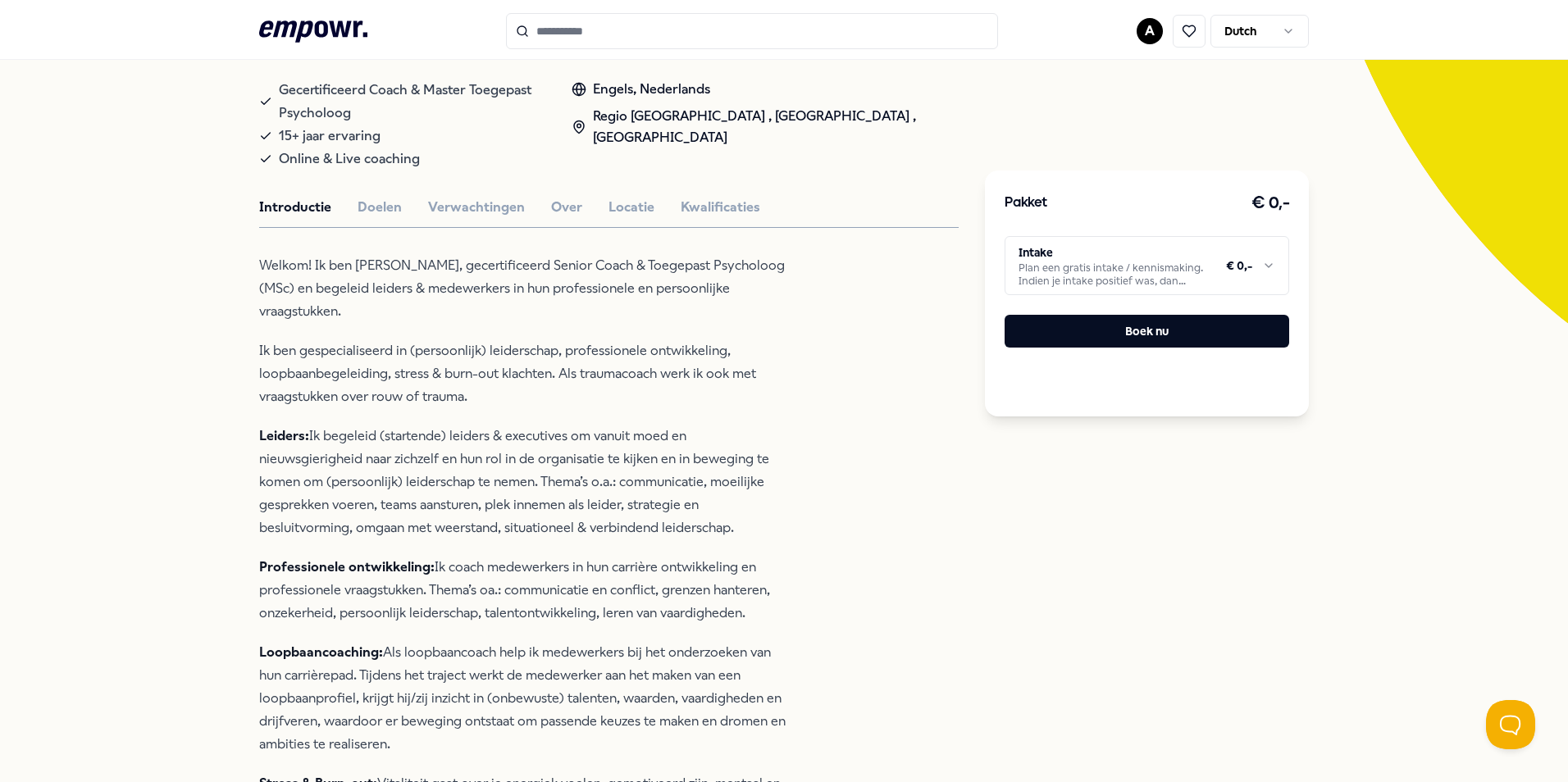
scroll to position [105, 0]
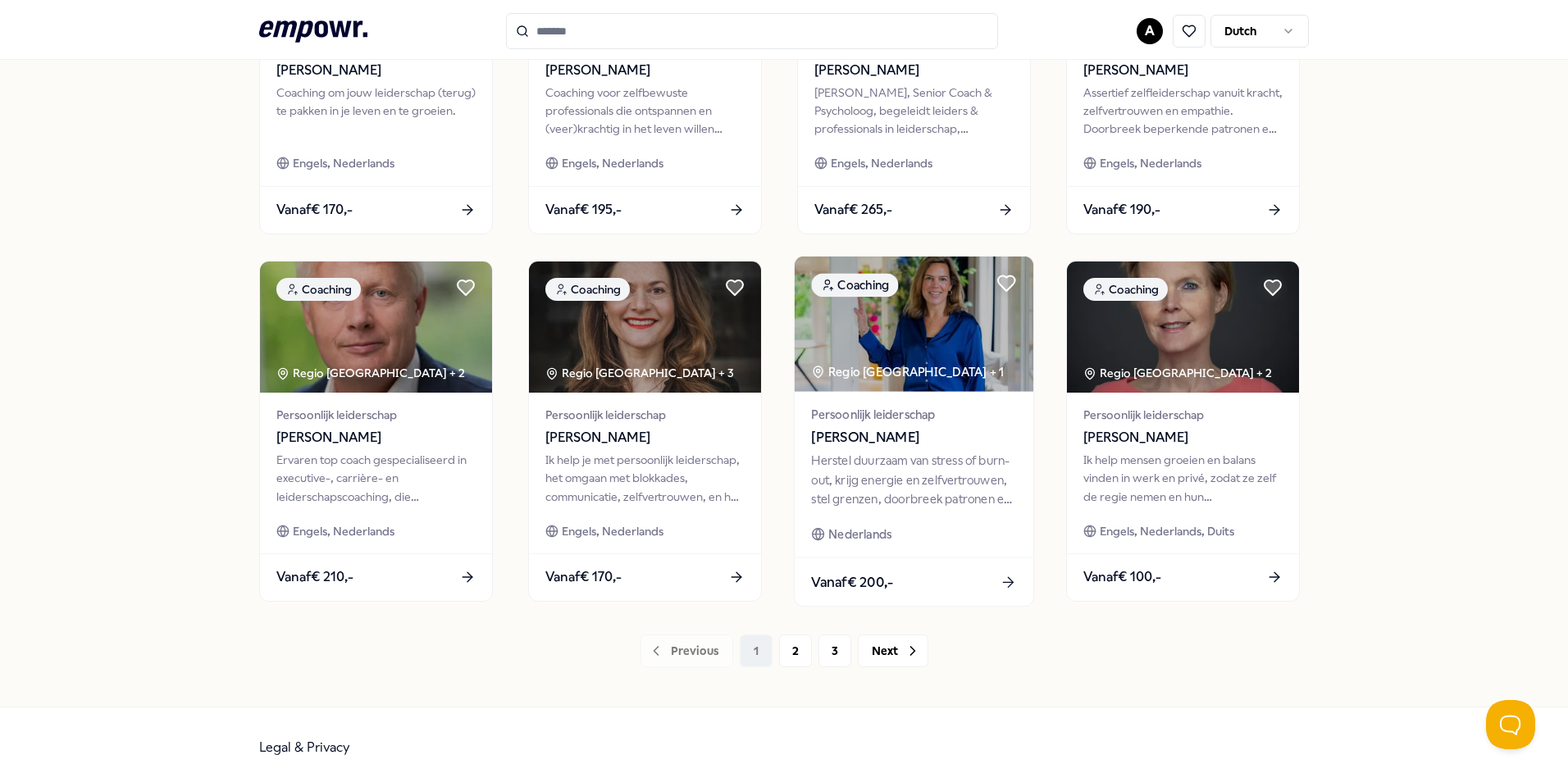
scroll to position [685, 0]
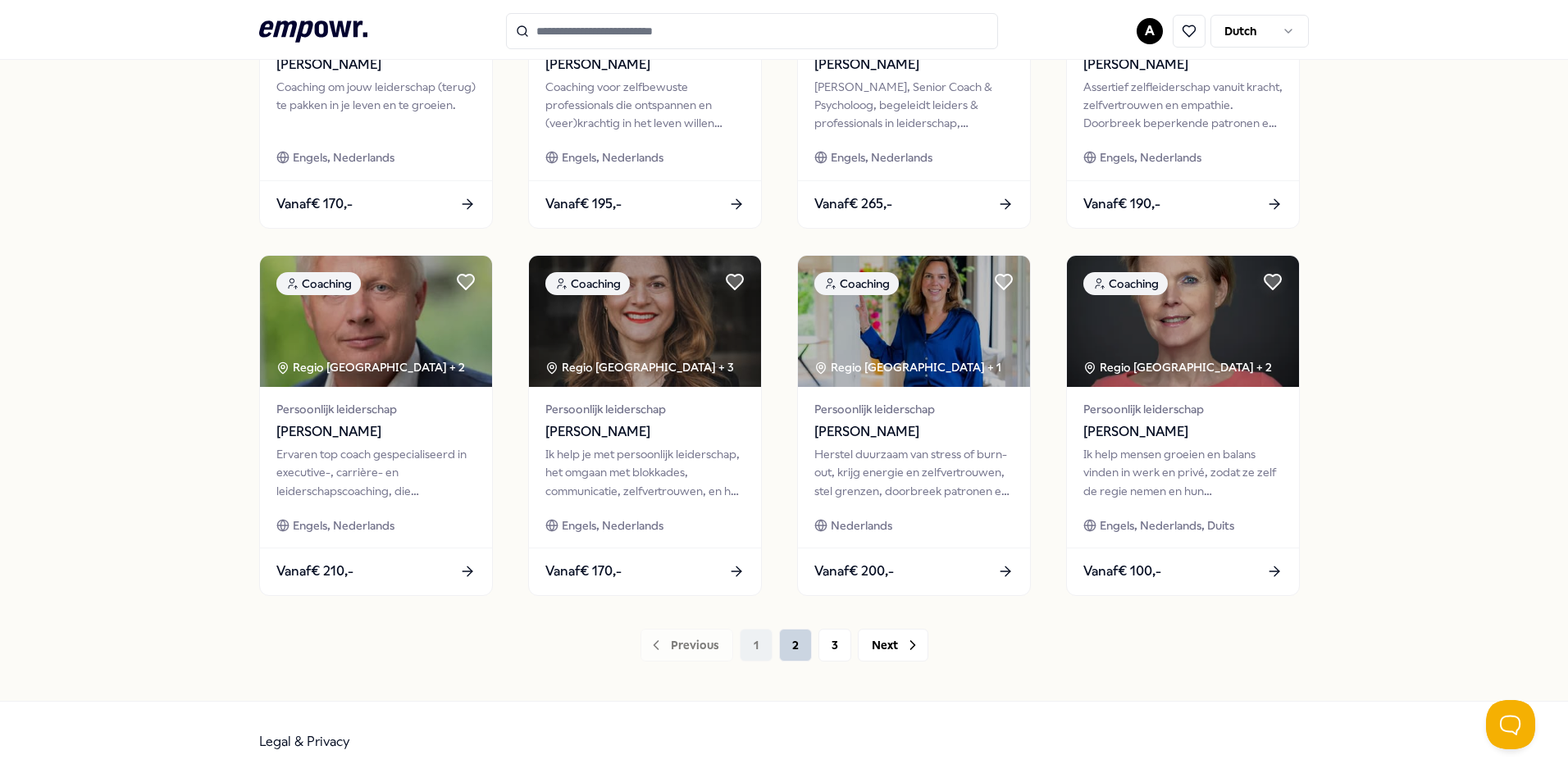
click at [794, 646] on button "2" at bounding box center [795, 644] width 32 height 32
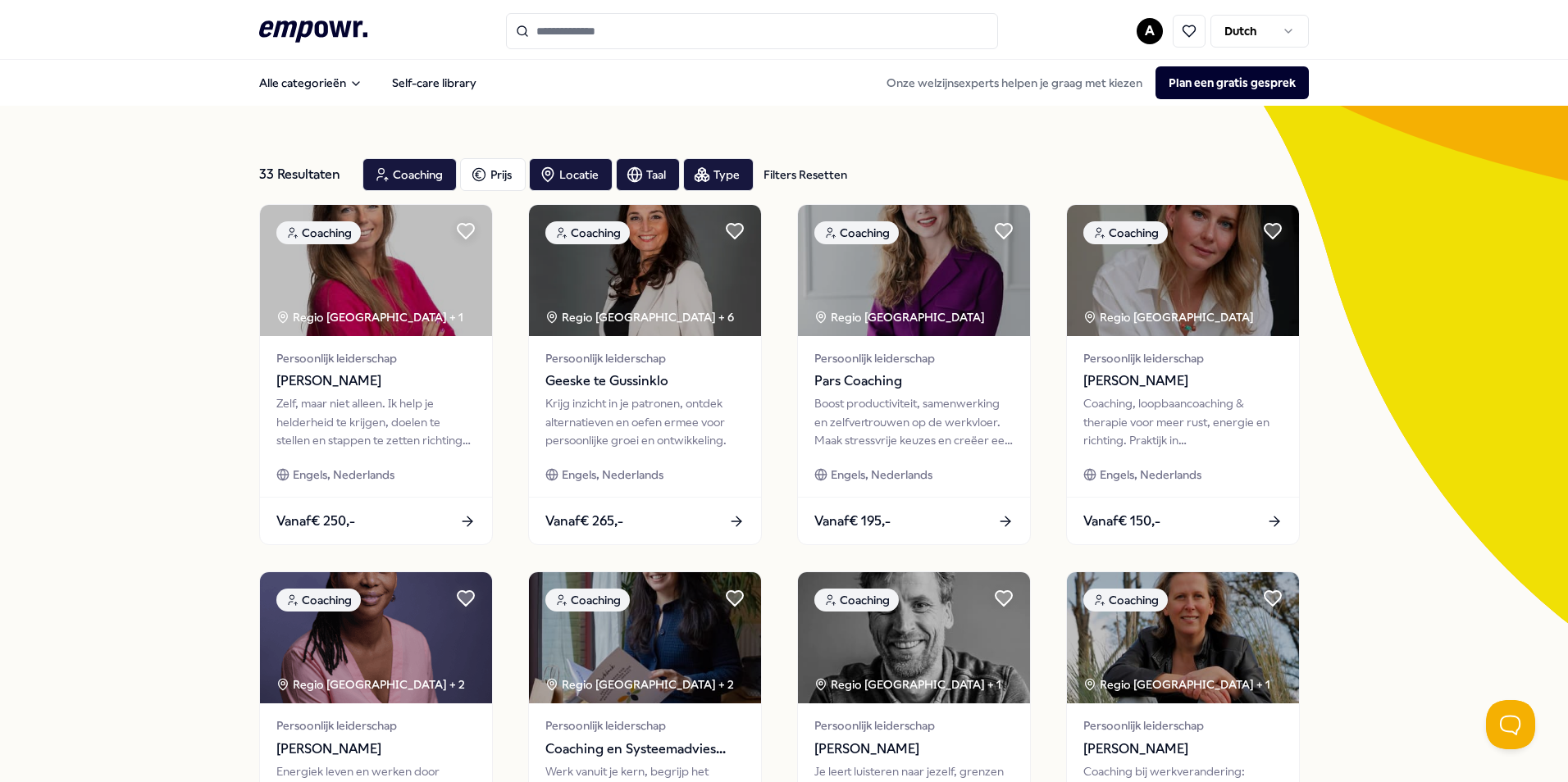
click at [605, 29] on input "Search for products, categories or subcategories" at bounding box center [752, 31] width 492 height 36
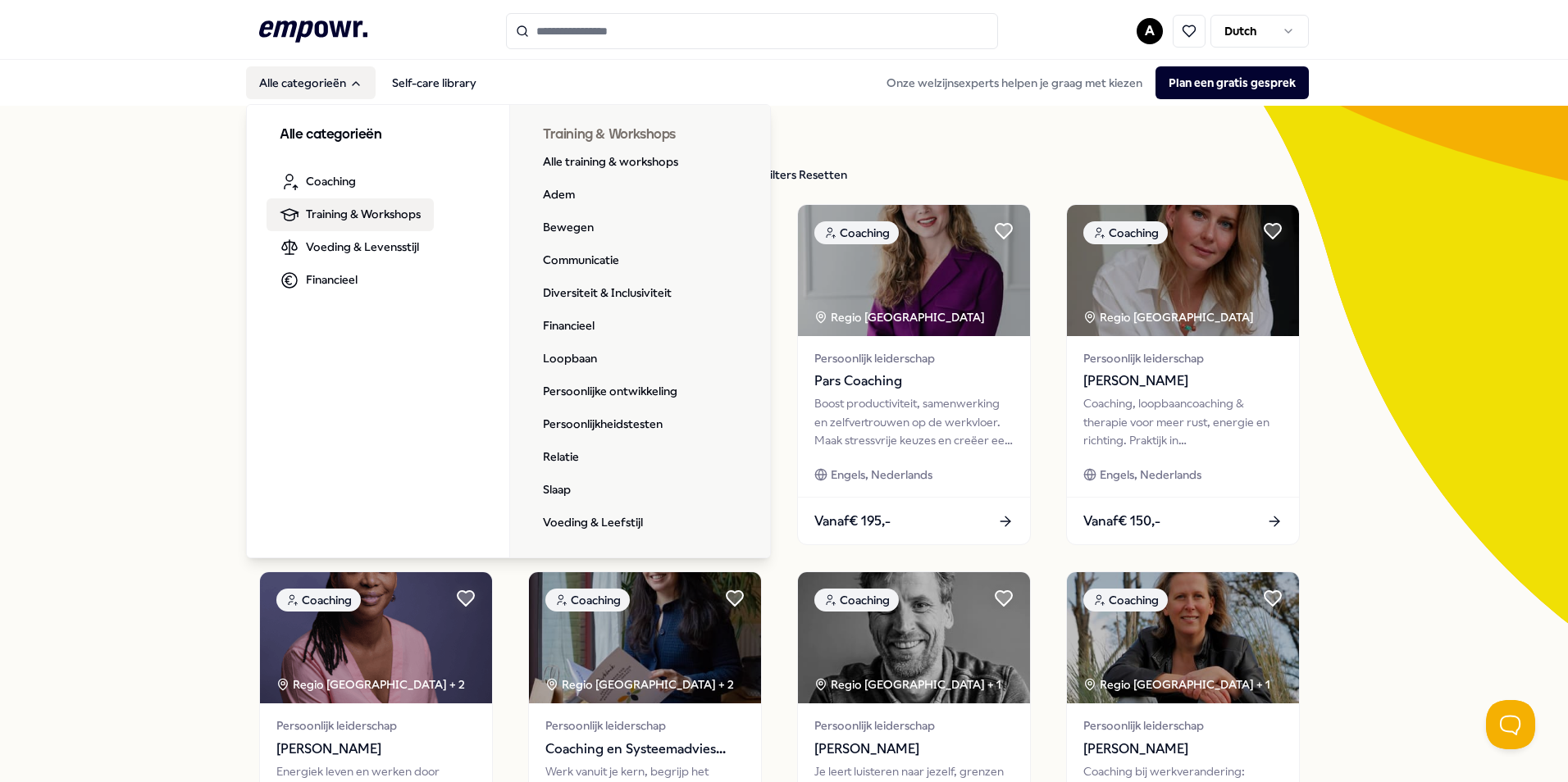
click at [351, 217] on span "Training & Workshops" at bounding box center [363, 214] width 115 height 18
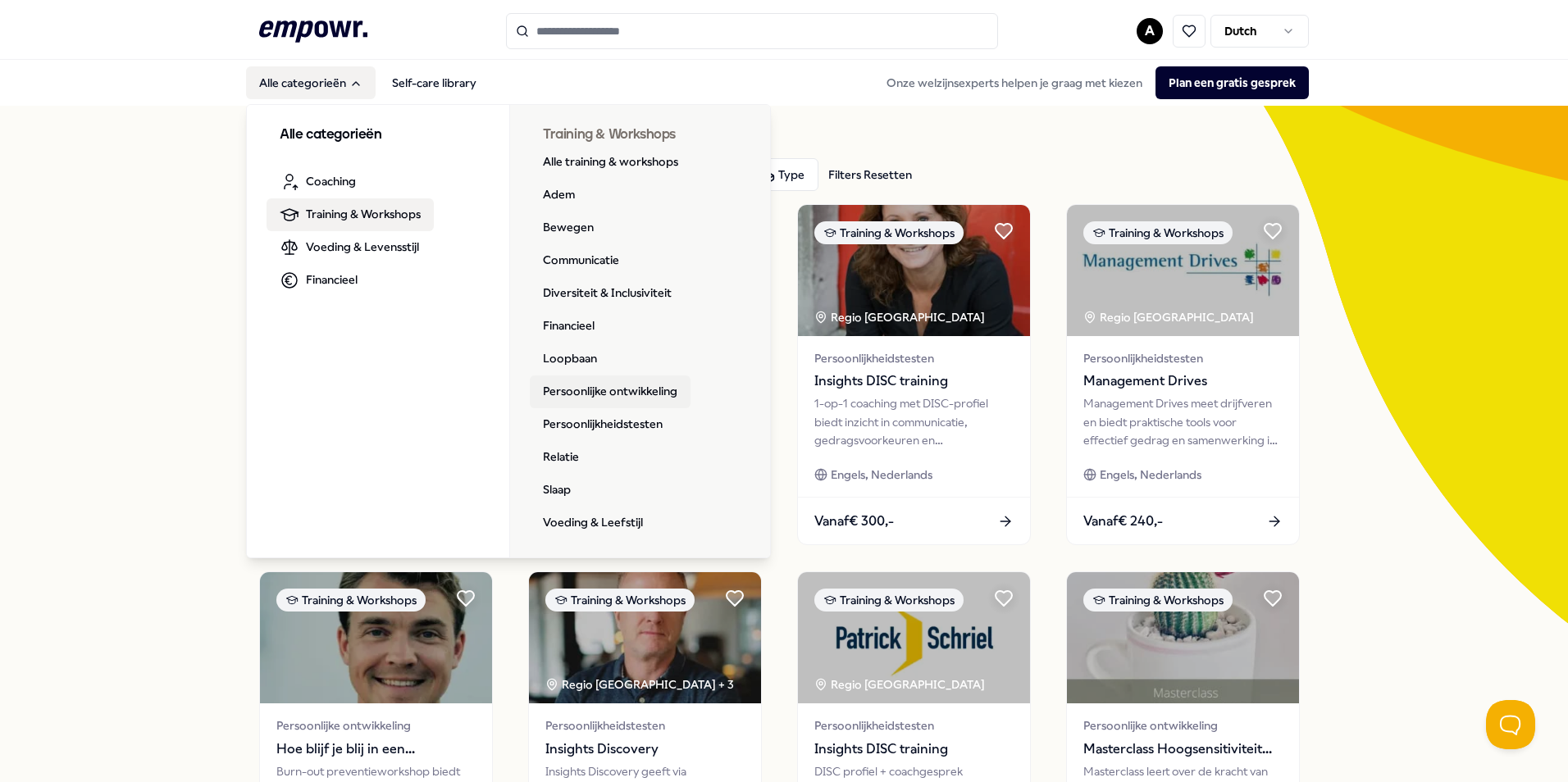
click at [626, 391] on link "Persoonlijke ontwikkeling" at bounding box center [610, 391] width 161 height 32
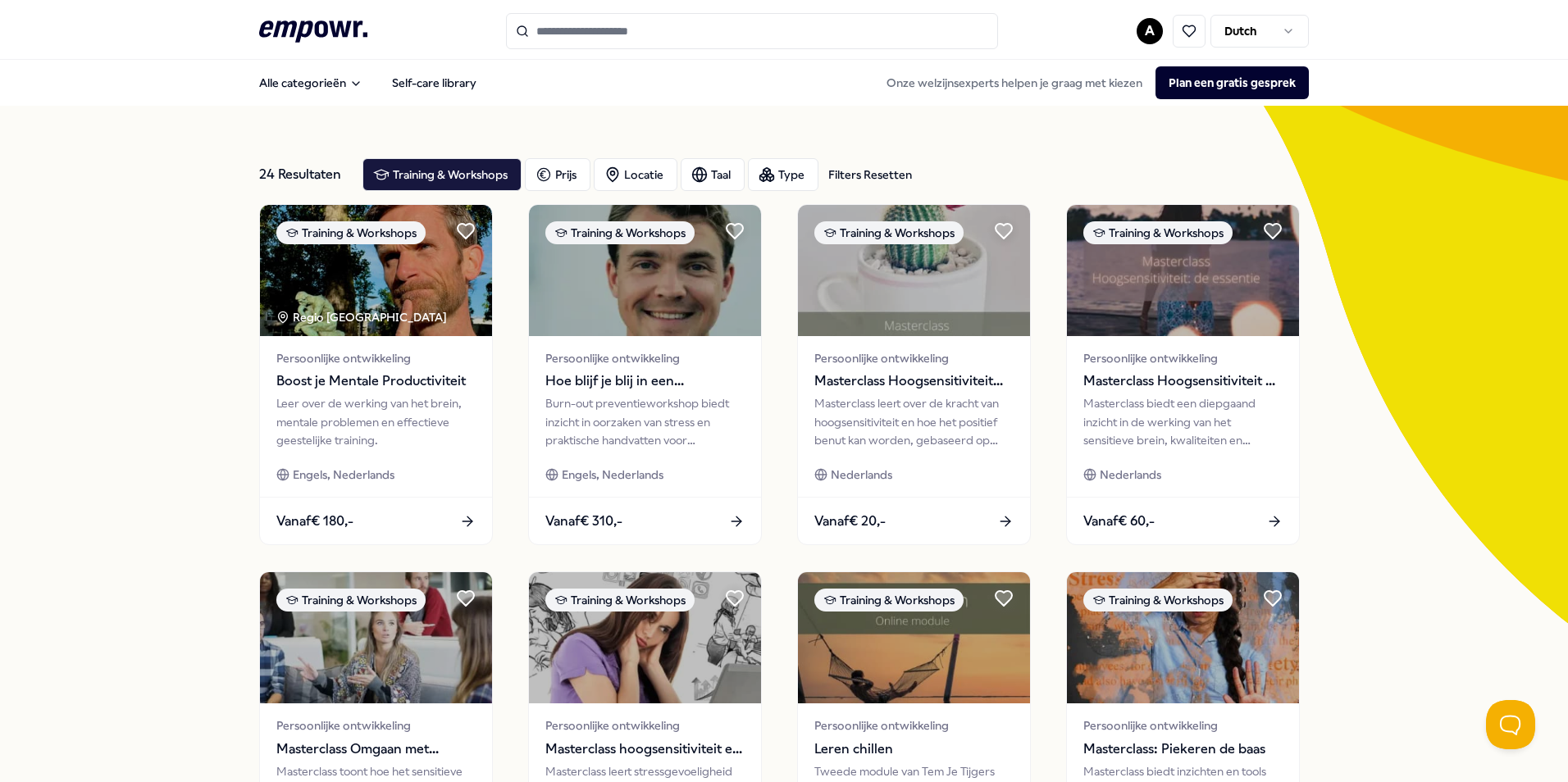
click at [80, 379] on div "24 Resultaten Filters Resetten Training & Workshops Prijs Locatie Taal Type Fil…" at bounding box center [784, 745] width 1568 height 1280
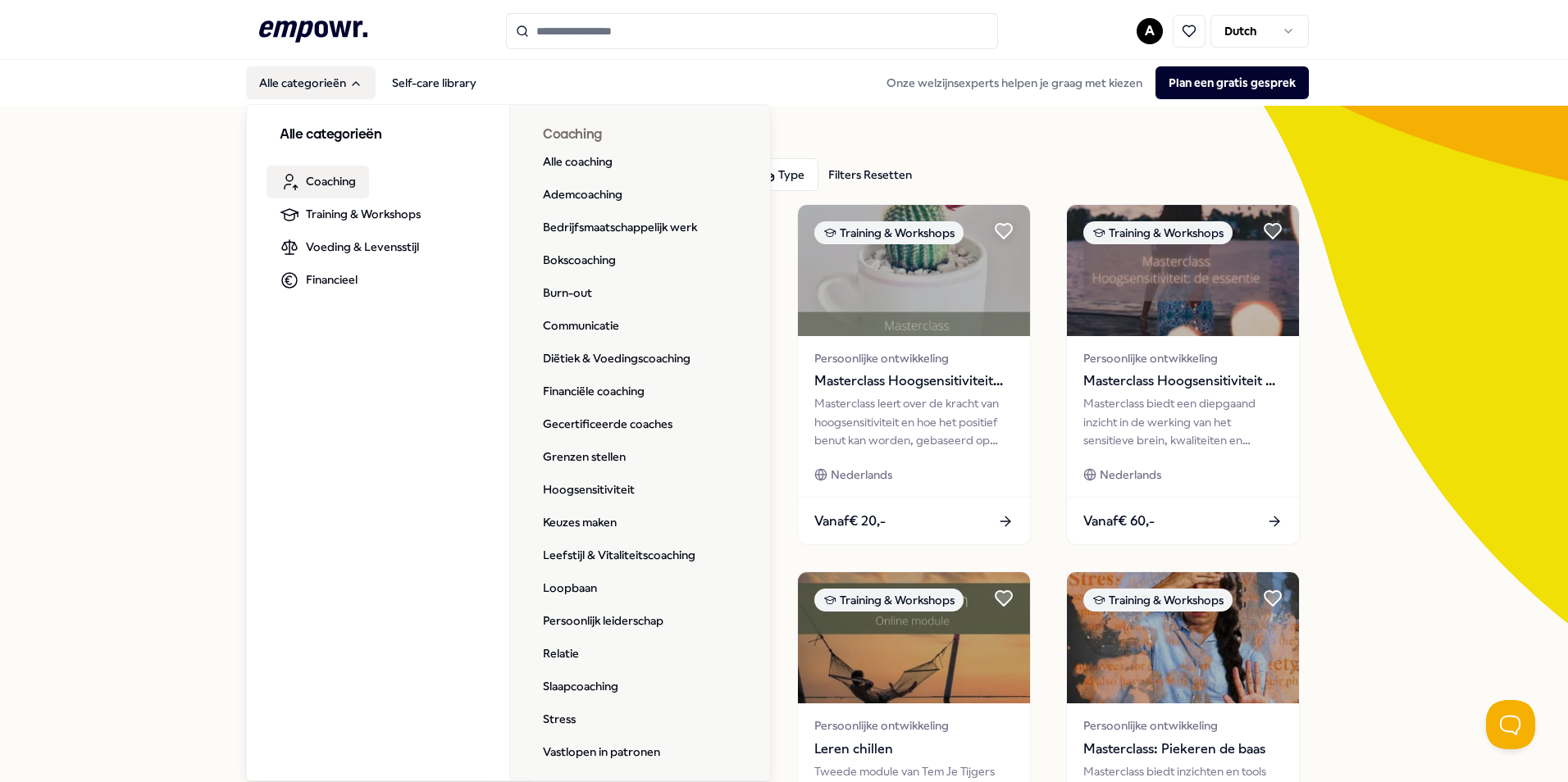
click at [301, 35] on icon at bounding box center [312, 31] width 108 height 21
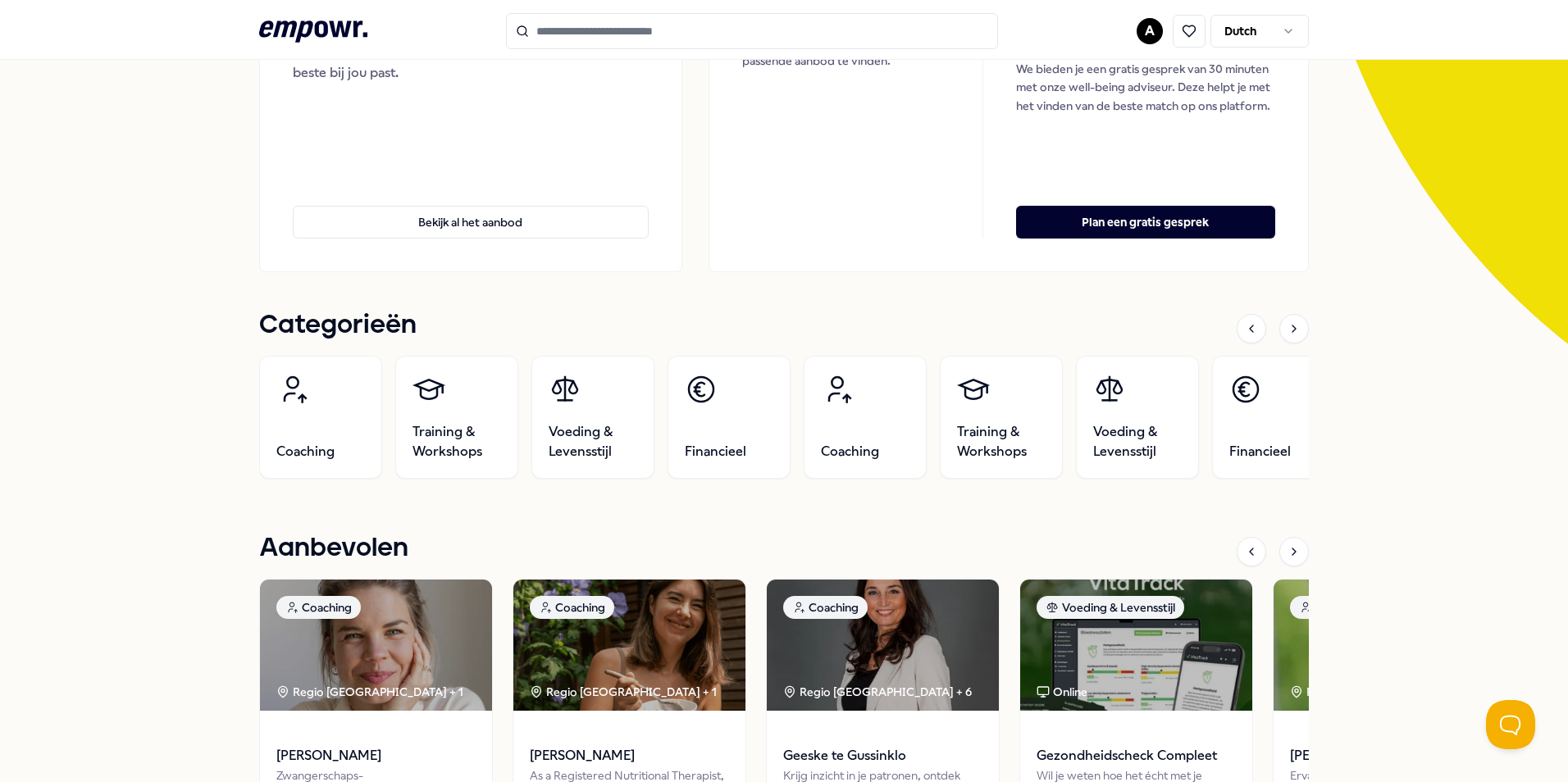
scroll to position [62, 0]
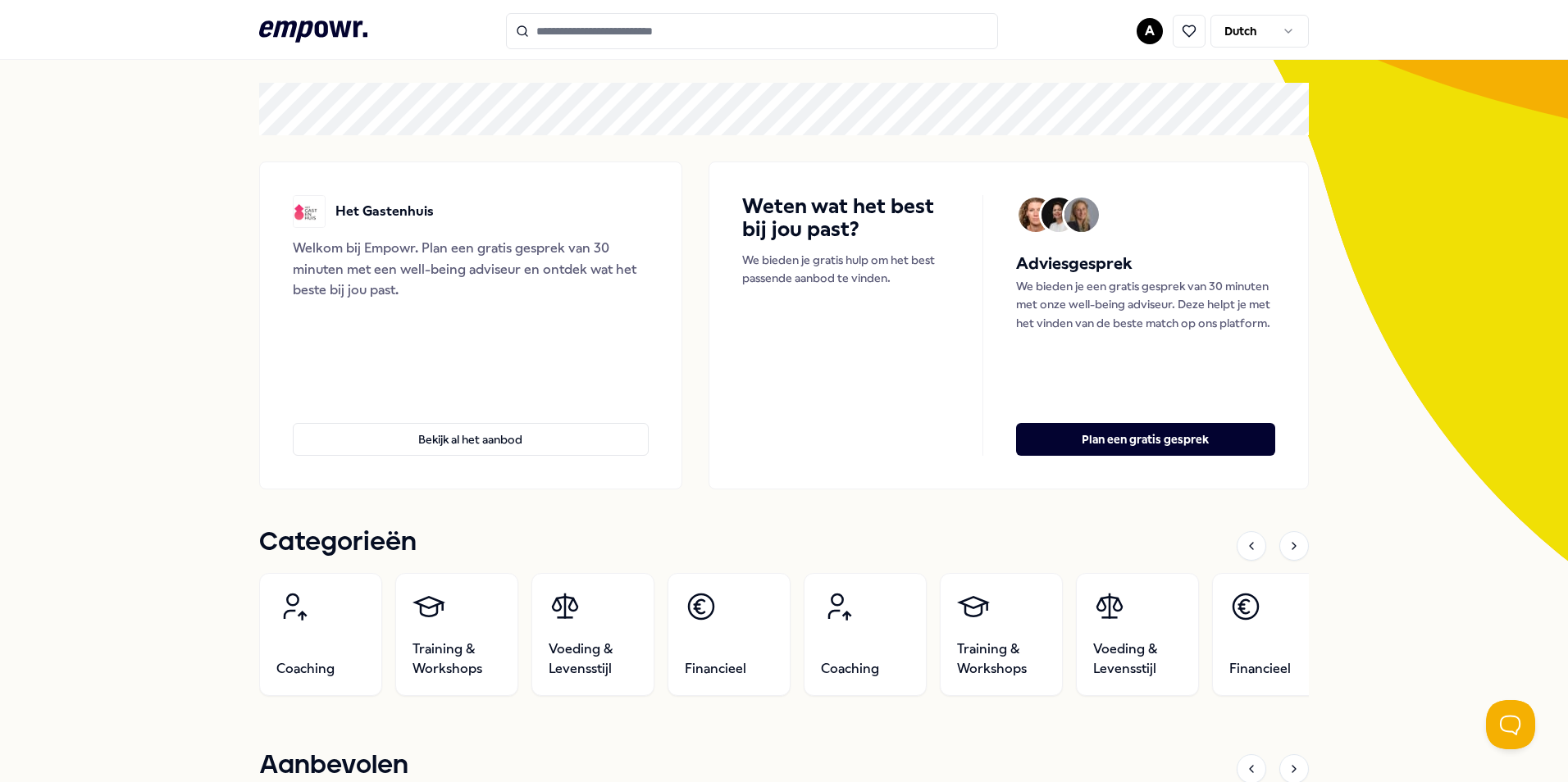
click at [638, 29] on input "Search for products, categories or subcategories" at bounding box center [752, 31] width 492 height 36
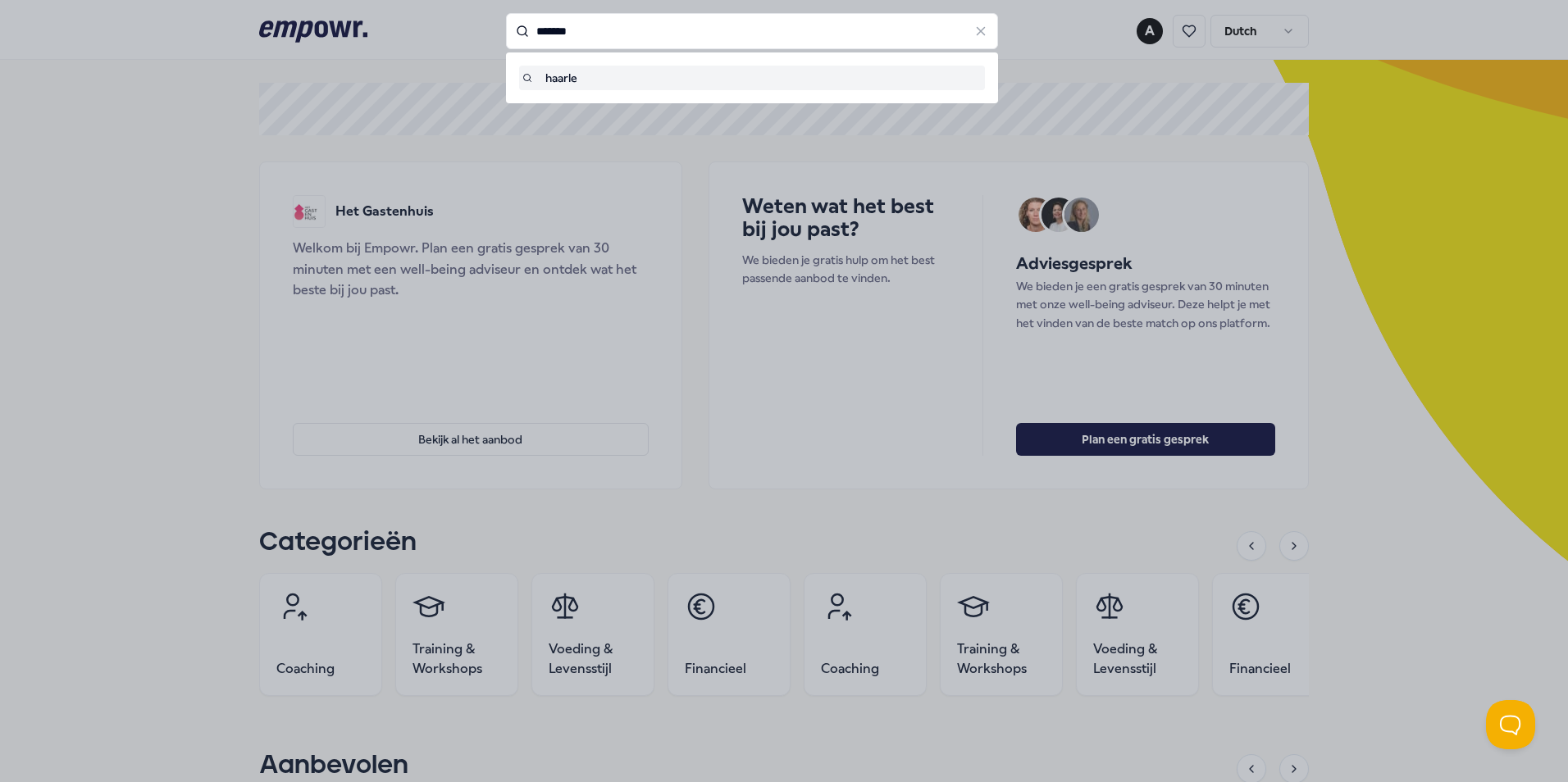
type input "*******"
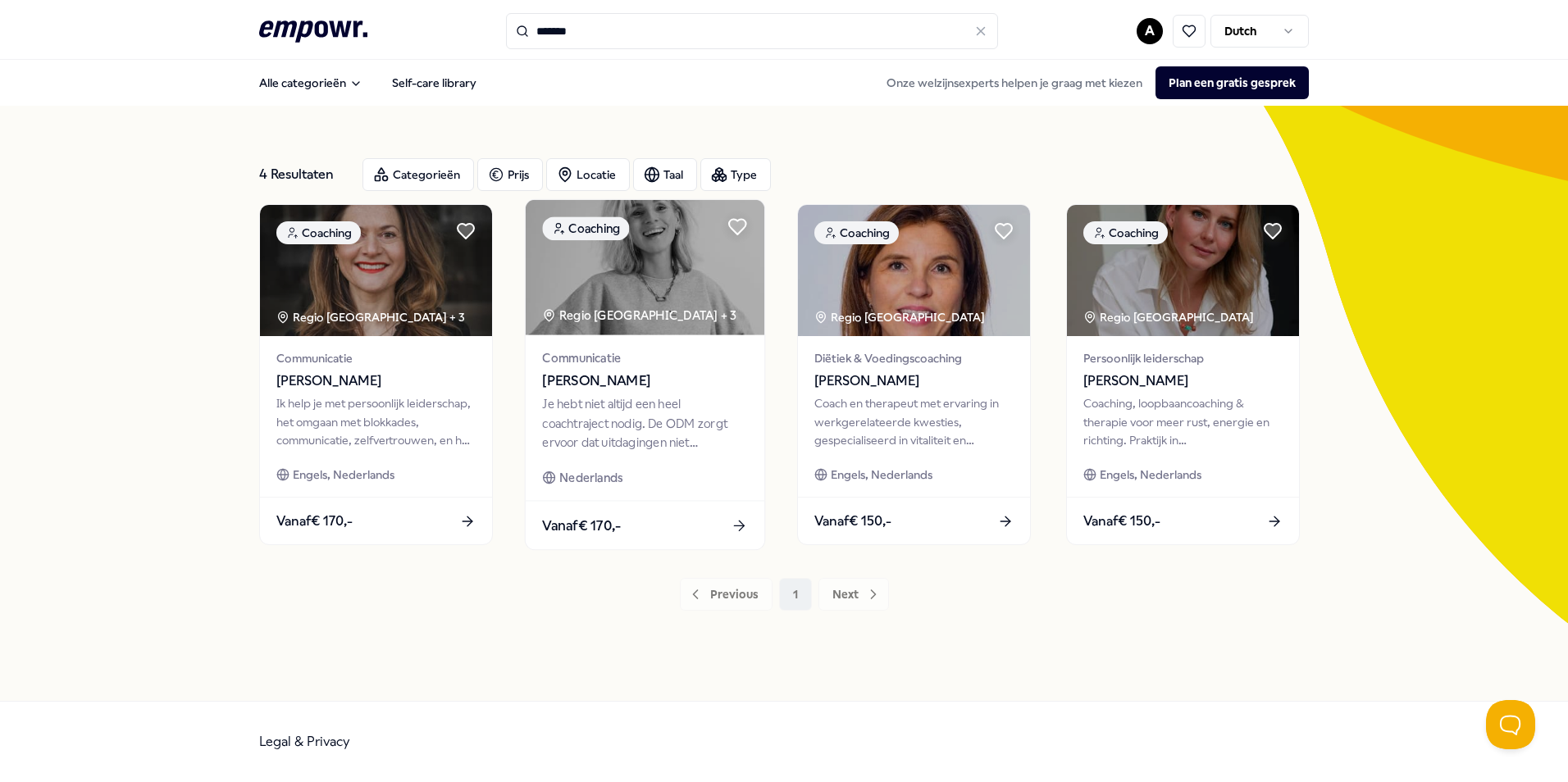
click at [675, 288] on img at bounding box center [645, 267] width 239 height 135
